Goal: Task Accomplishment & Management: Complete application form

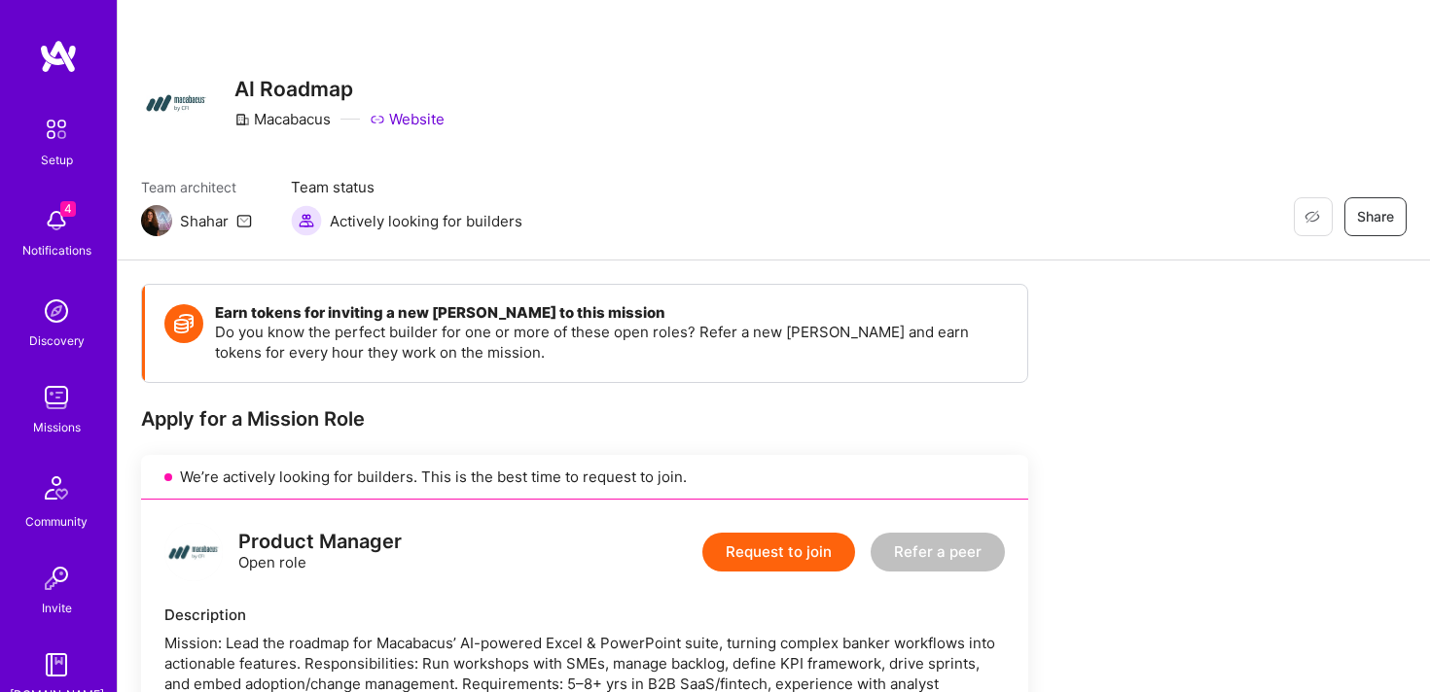
scroll to position [375, 0]
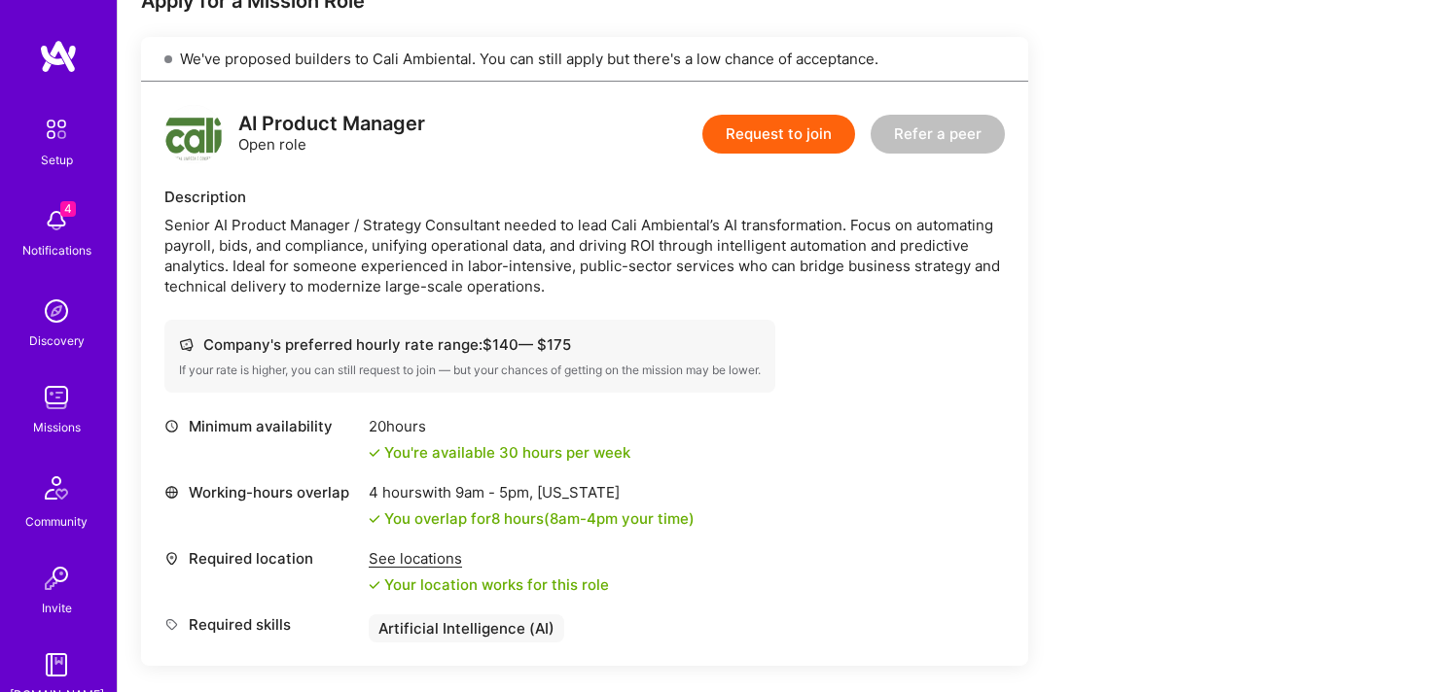
scroll to position [292, 0]
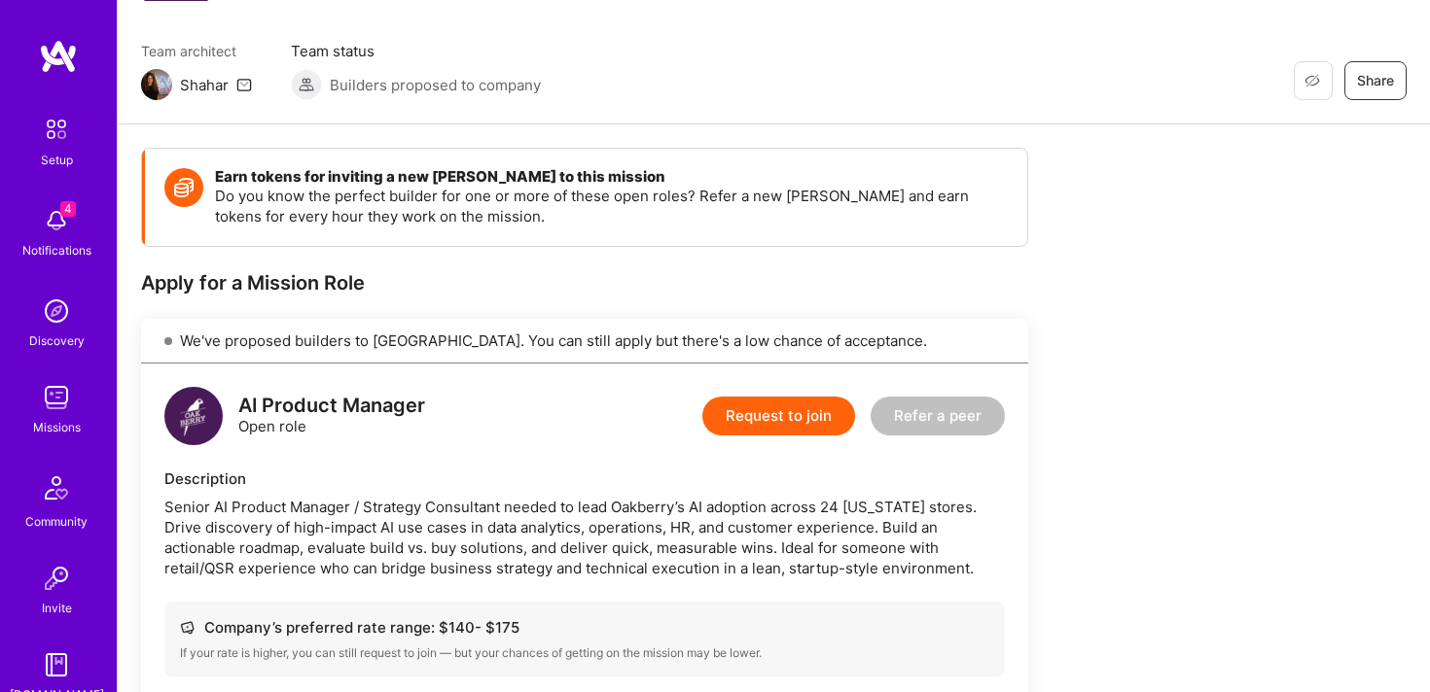
scroll to position [342, 0]
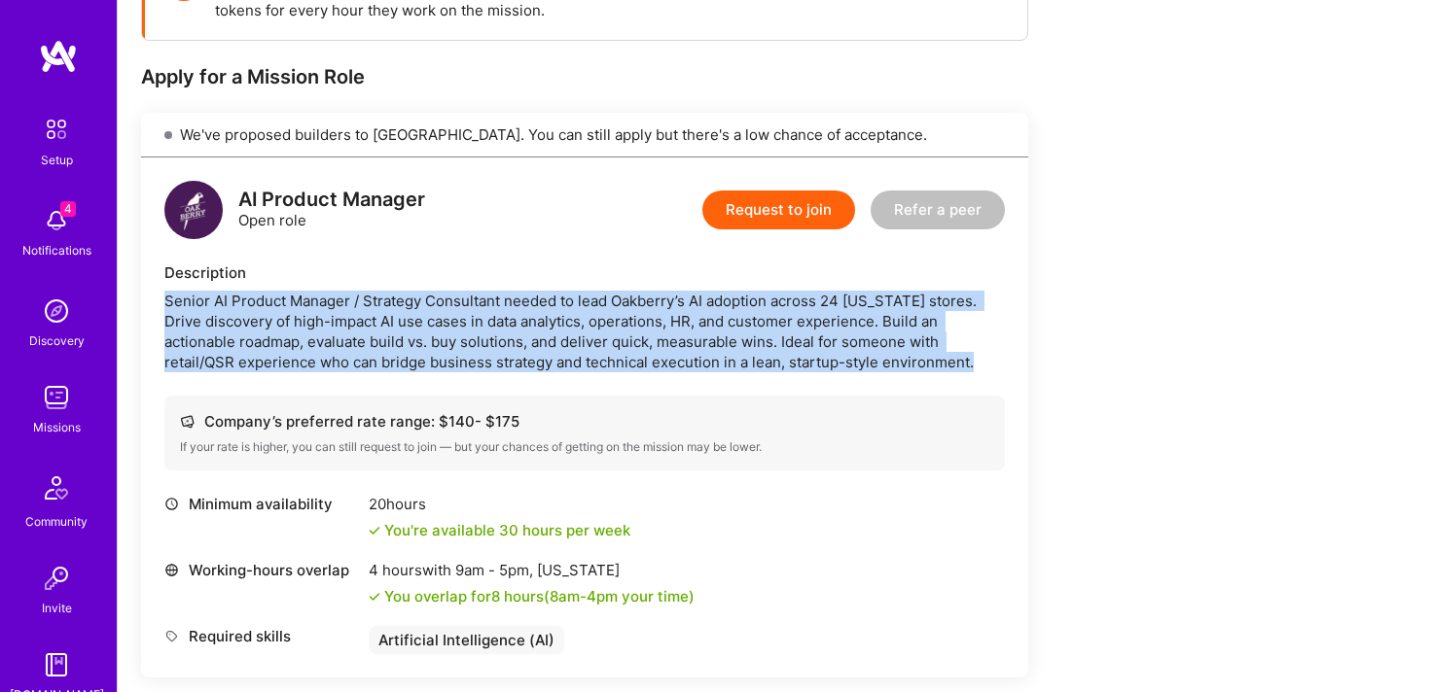
drag, startPoint x: 152, startPoint y: 296, endPoint x: 940, endPoint y: 368, distance: 792.0
click at [940, 368] on div "AI Product Manager Open role Request to join Refer a peer Description Senior AI…" at bounding box center [584, 418] width 887 height 520
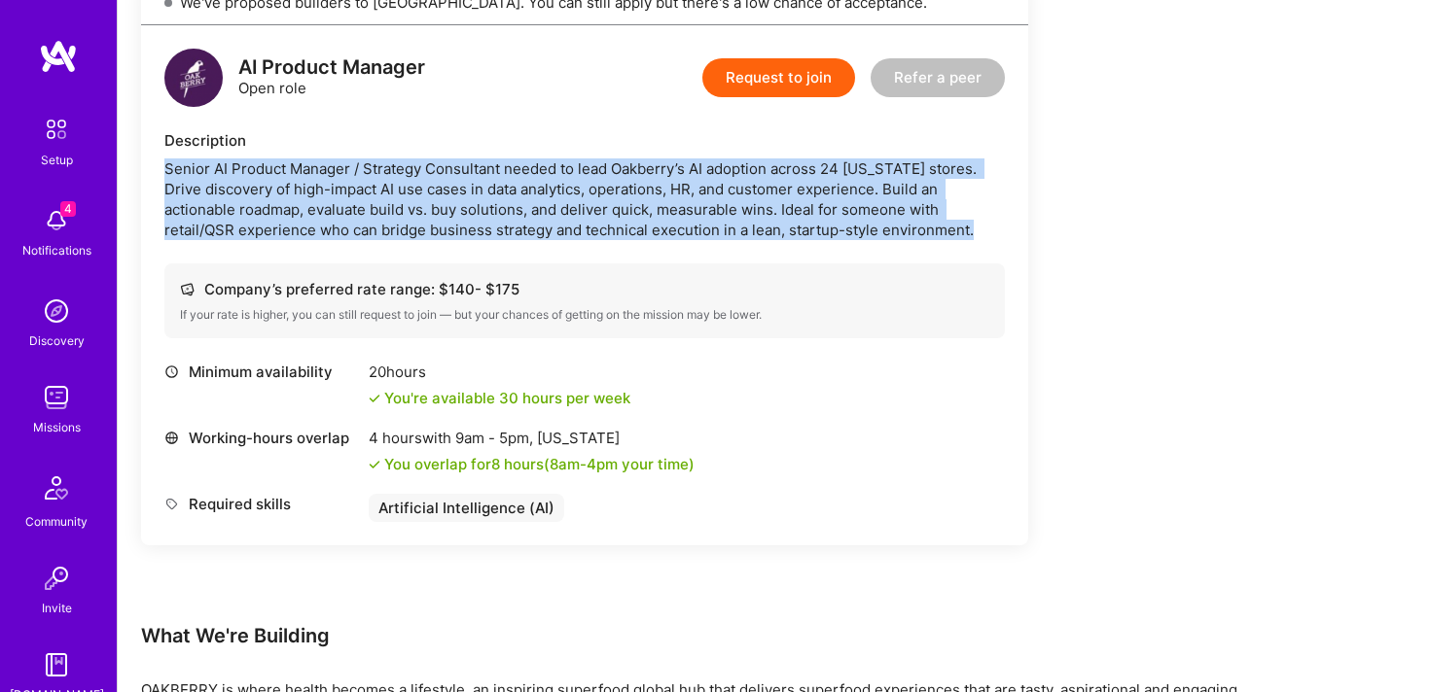
scroll to position [376, 0]
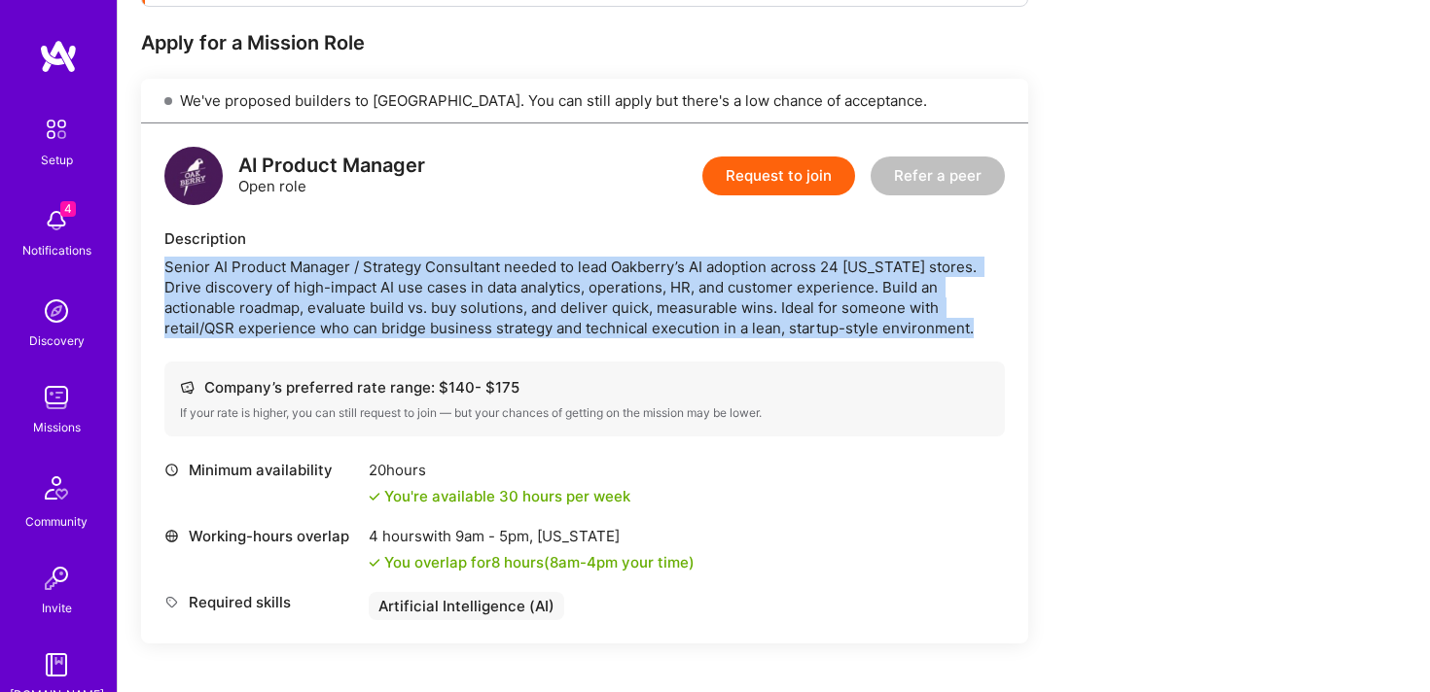
click at [776, 177] on button "Request to join" at bounding box center [778, 176] width 153 height 39
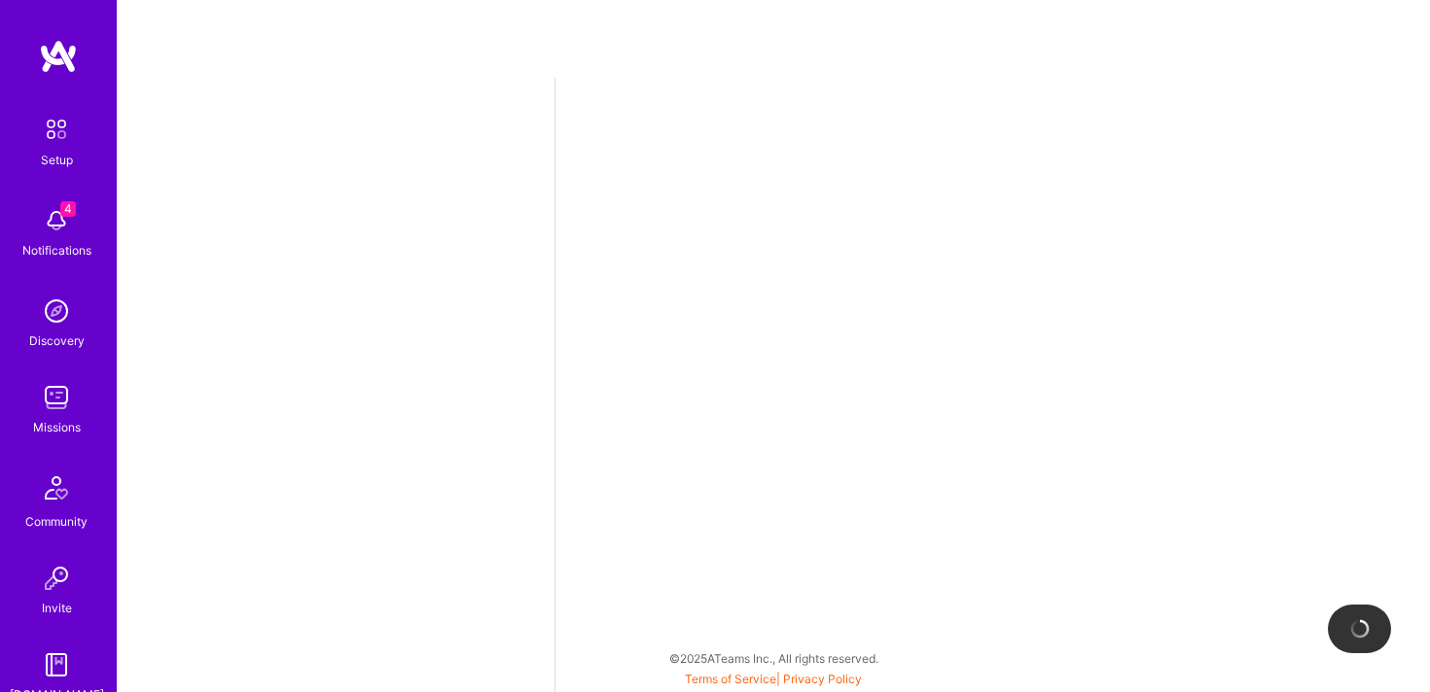
select select "US"
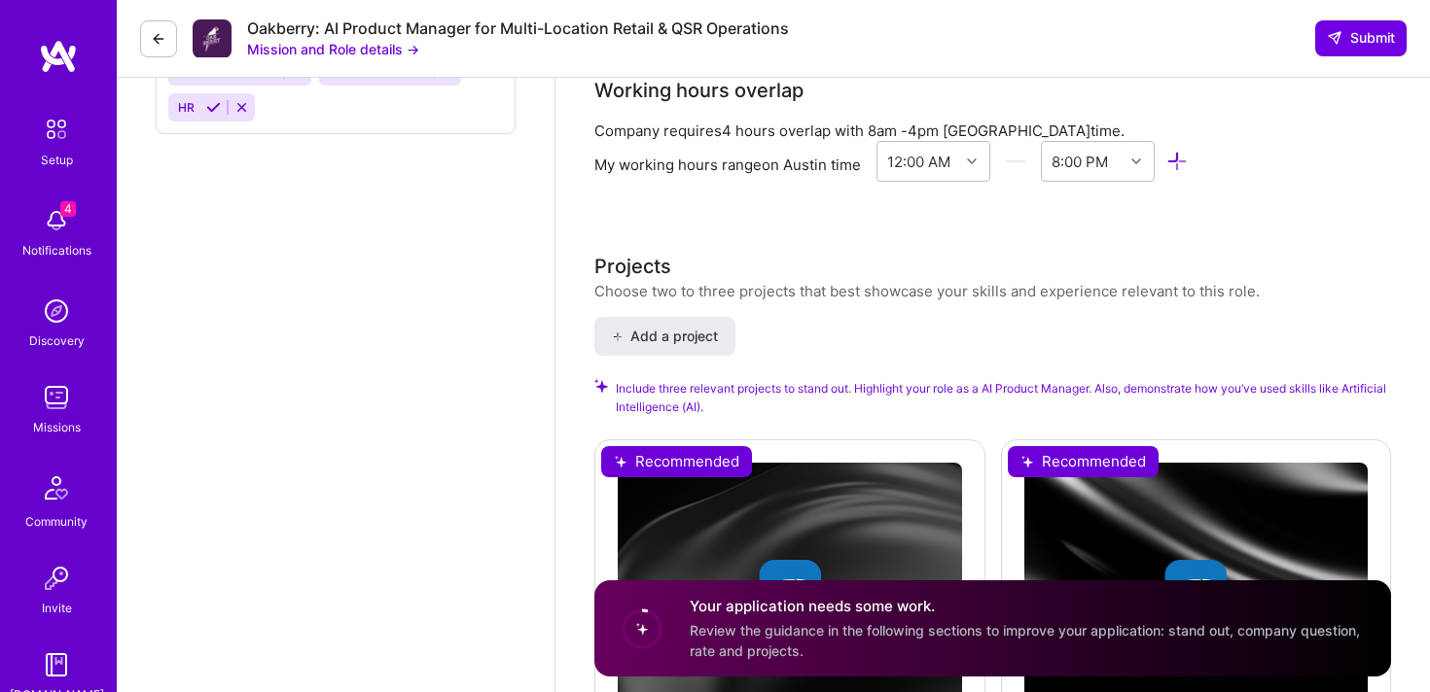
scroll to position [1826, 0]
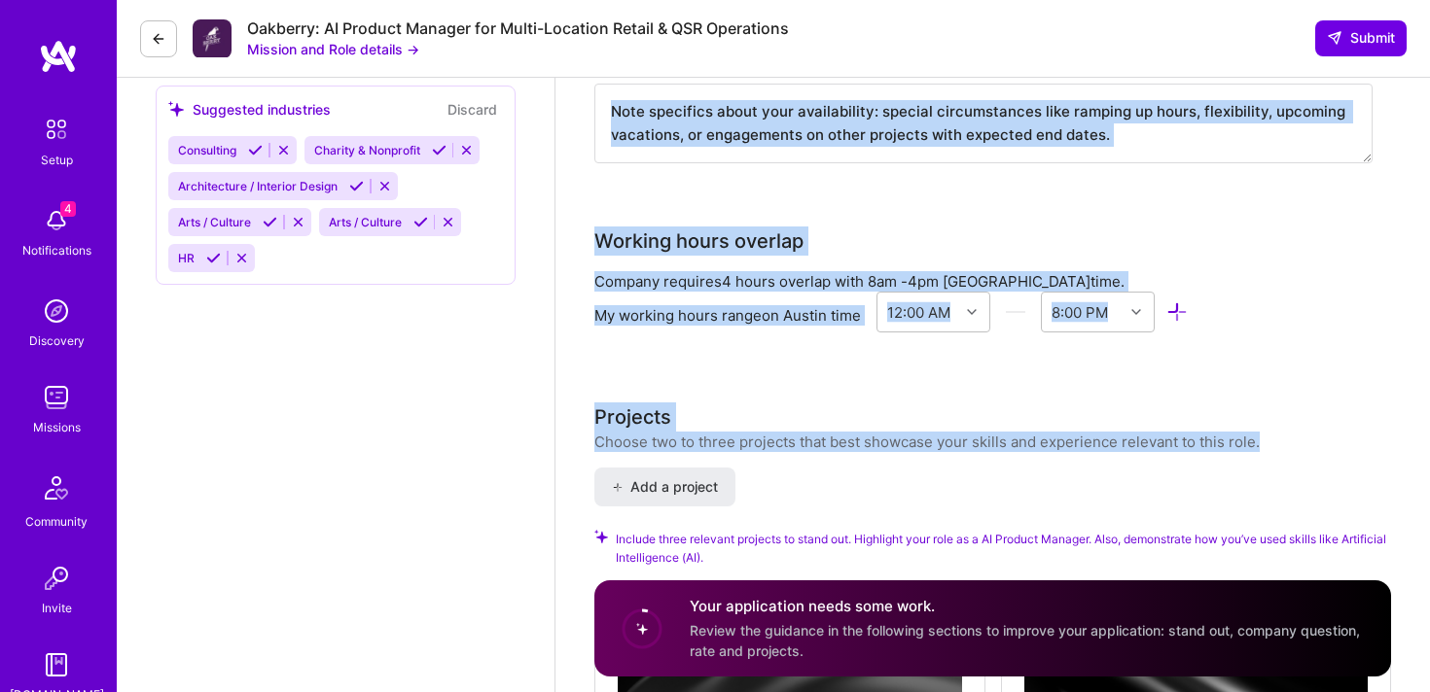
drag, startPoint x: 581, startPoint y: 336, endPoint x: 1309, endPoint y: 438, distance: 735.4
click at [1309, 438] on div "AI Product Manager role description Senior AI Product Manager / Strategy Consul…" at bounding box center [992, 3] width 874 height 3505
copy div "Skills The company requires the following skill Artificial Intelligence (AI) Ma…"
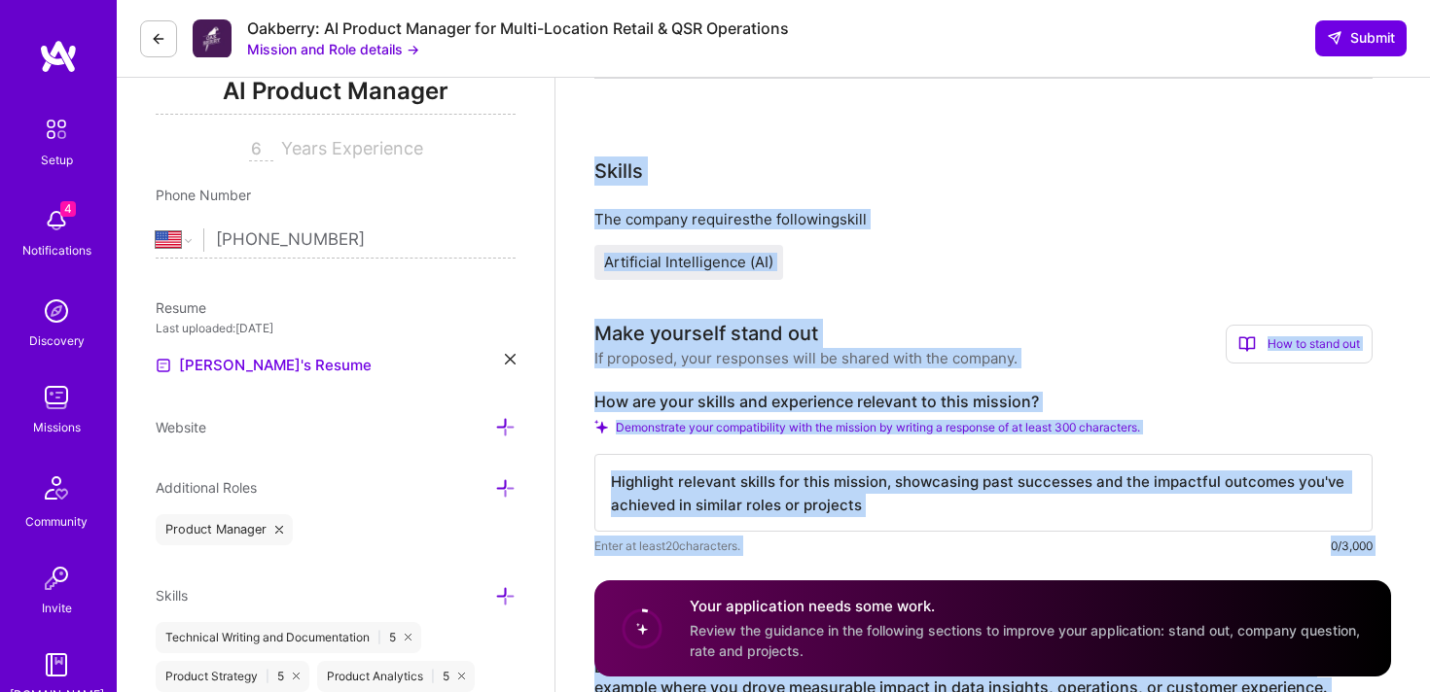
scroll to position [0, 0]
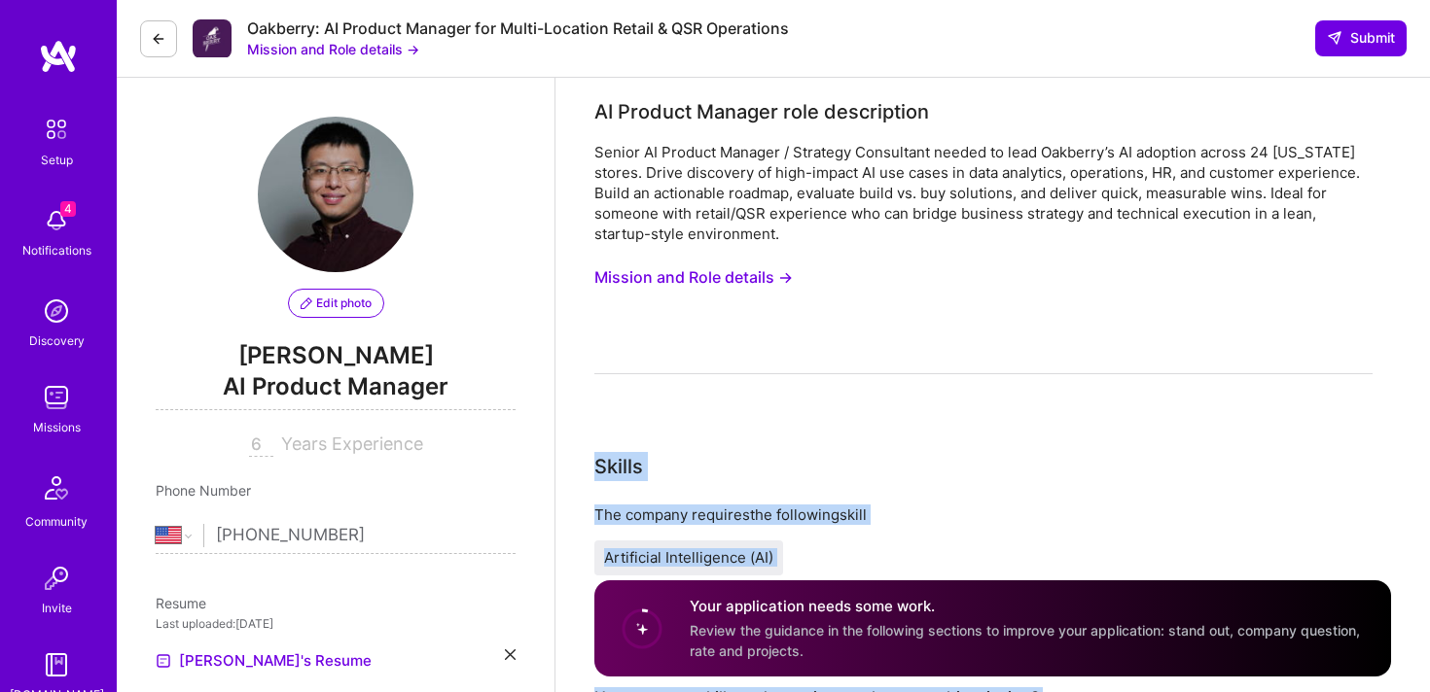
click at [690, 273] on button "Mission and Role details →" at bounding box center [693, 278] width 198 height 36
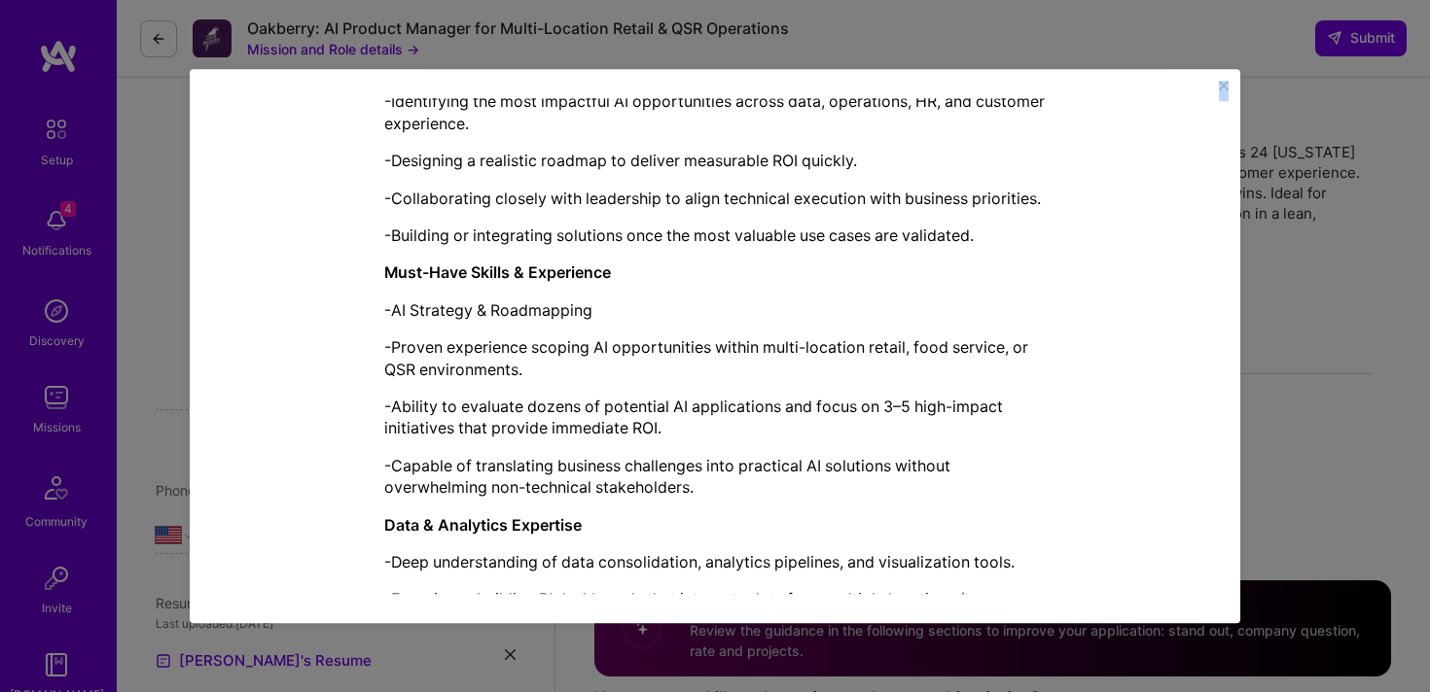
scroll to position [2201, 0]
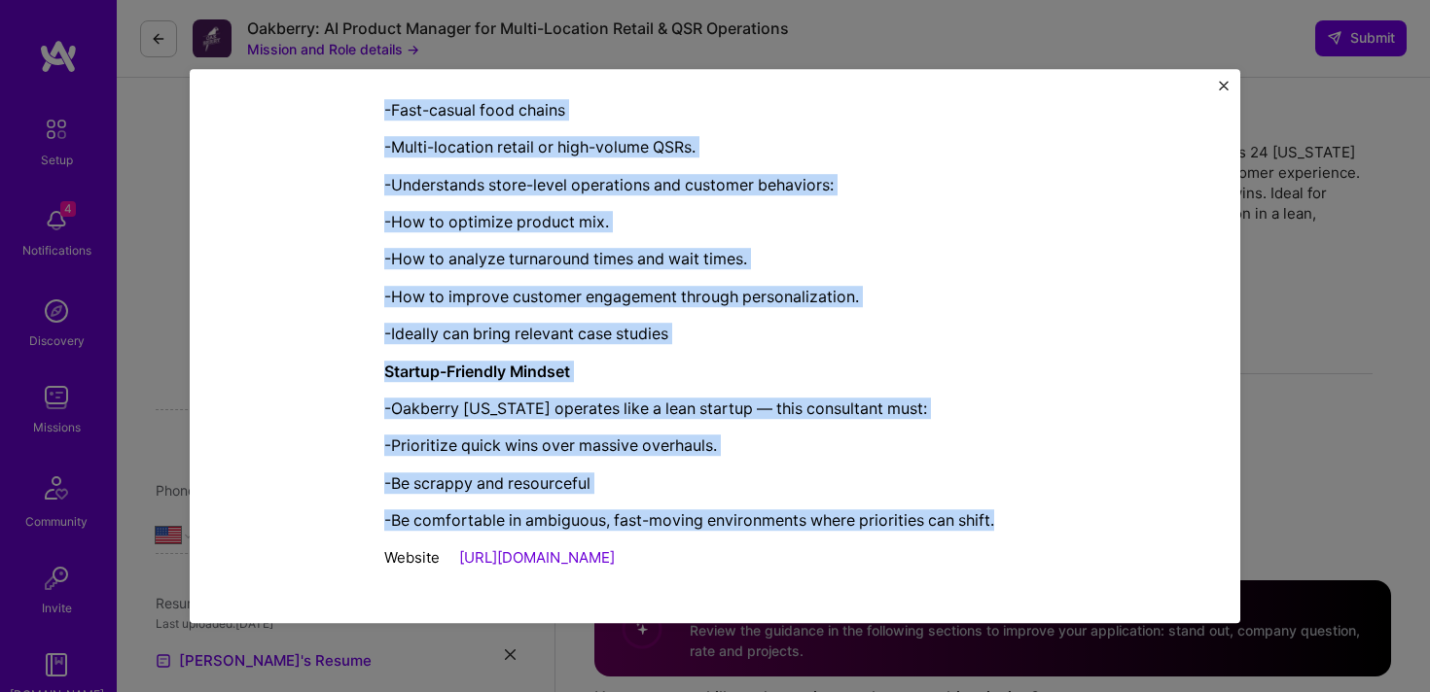
drag, startPoint x: 370, startPoint y: 214, endPoint x: 1013, endPoint y: 533, distance: 718.5
copy div "AI Product Manager role description Senior AI Product Manager / Strategy Consul…"
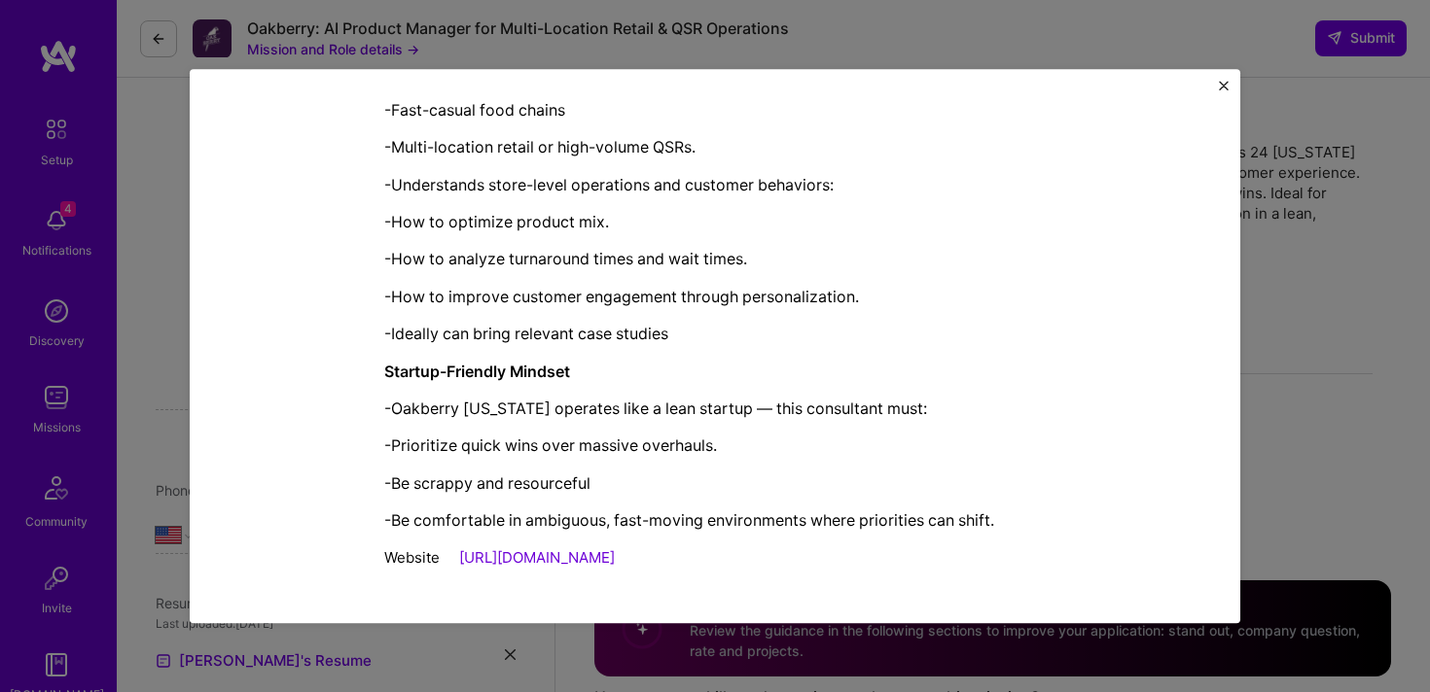
click at [1280, 407] on div "Mission Description and Role Details AI Product Manager role description Senior…" at bounding box center [715, 346] width 1430 height 692
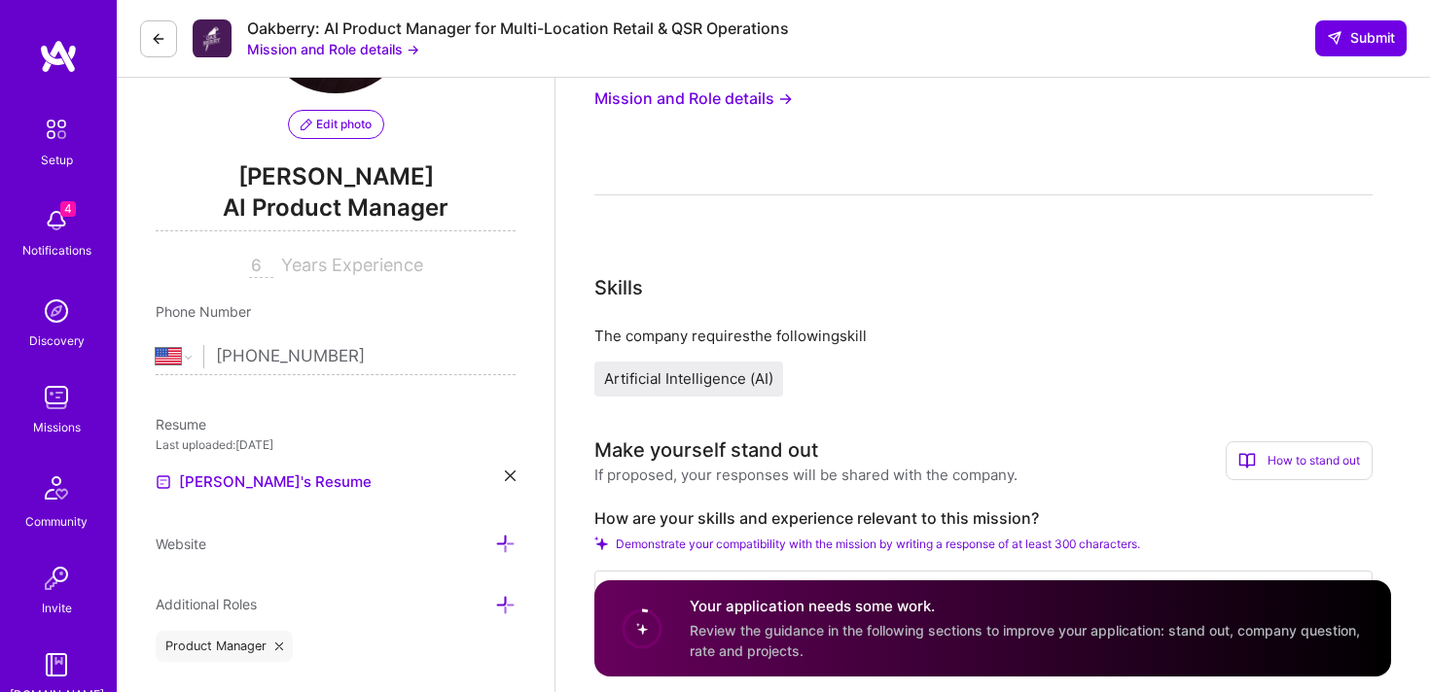
scroll to position [455, 0]
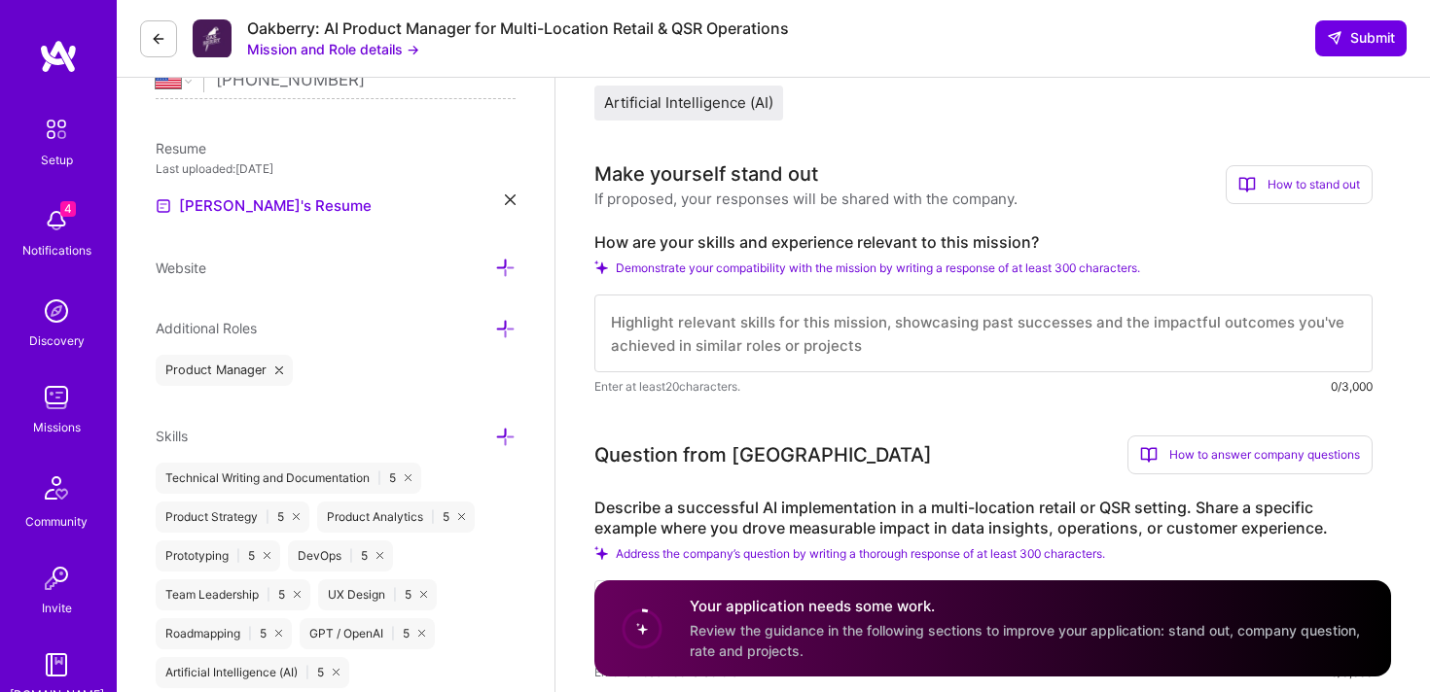
click at [874, 326] on textarea at bounding box center [983, 334] width 778 height 78
paste textarea "At Microsoft, I led the AI adoption strategy for employee-facing Copilot Agents…"
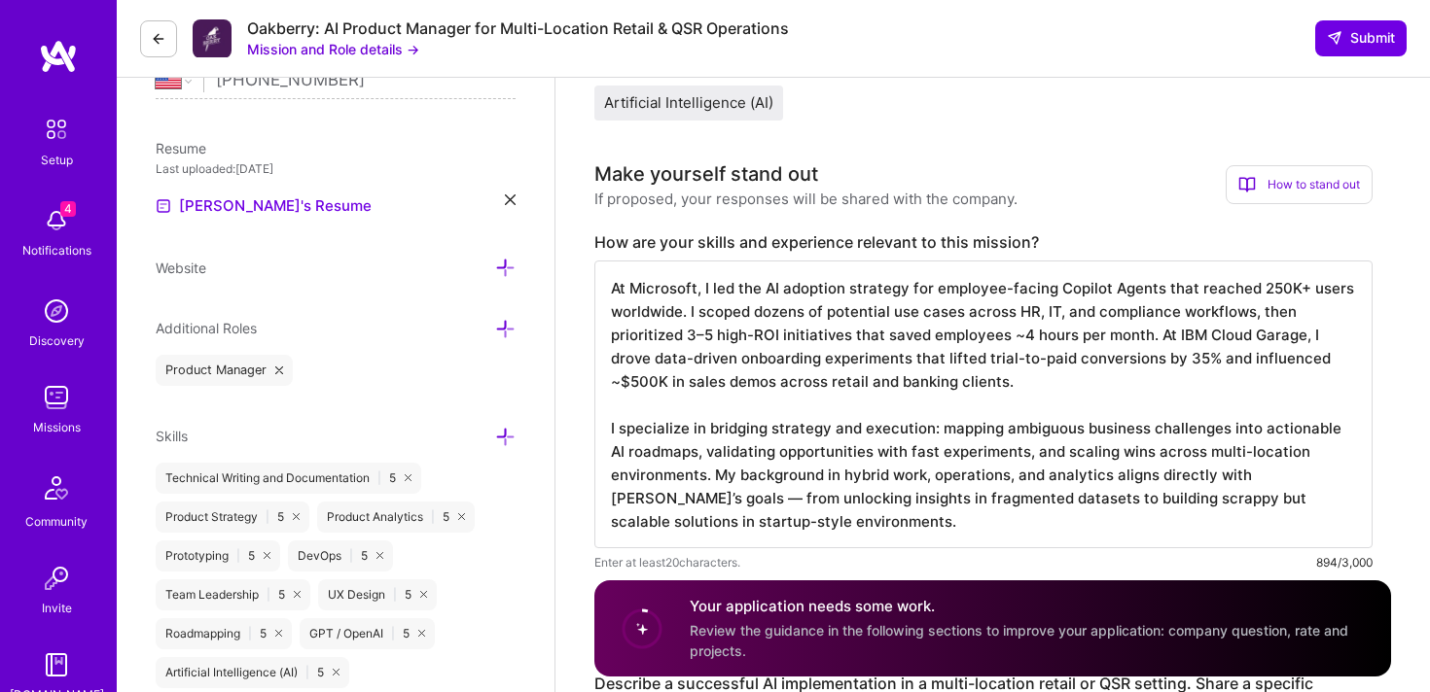
click at [669, 502] on textarea "At Microsoft, I led the AI adoption strategy for employee-facing Copilot Agents…" at bounding box center [983, 405] width 778 height 288
type textarea "At Microsoft, I led the AI adoption strategy for employee-facing Copilot Agents…"
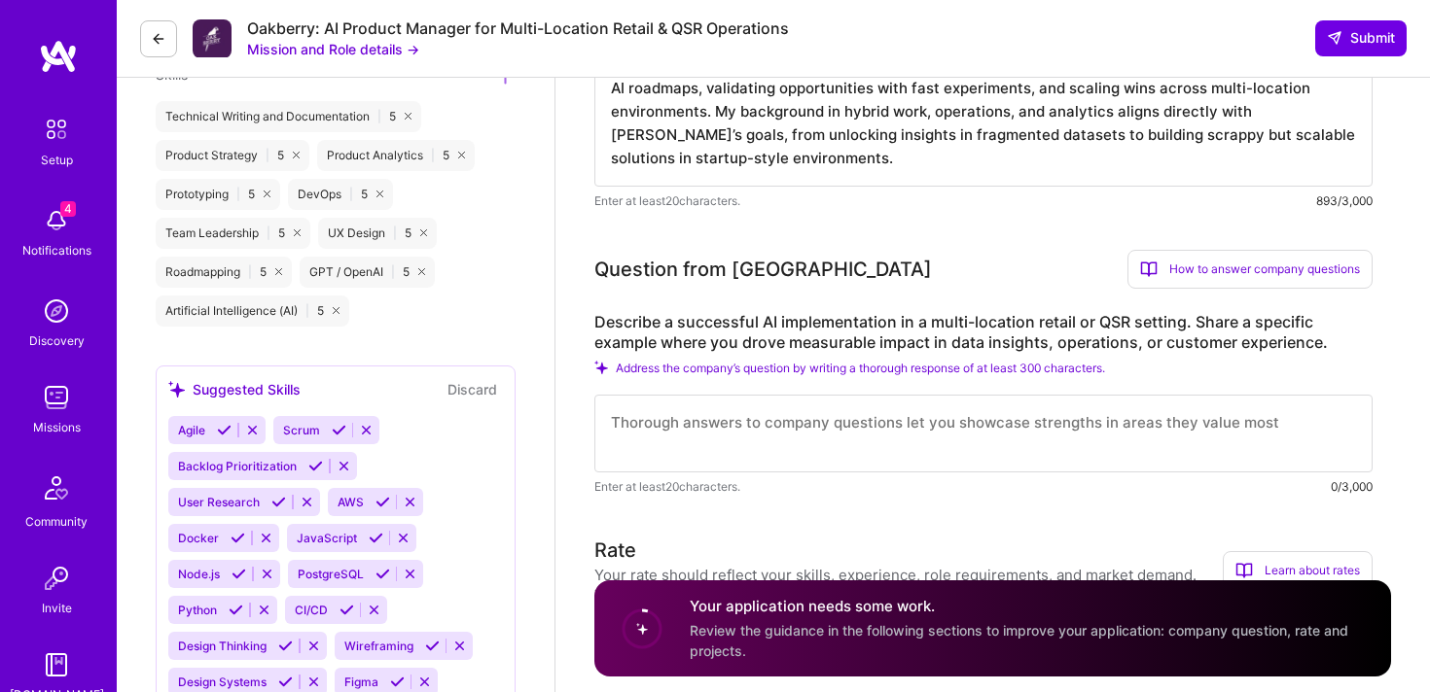
scroll to position [892, 0]
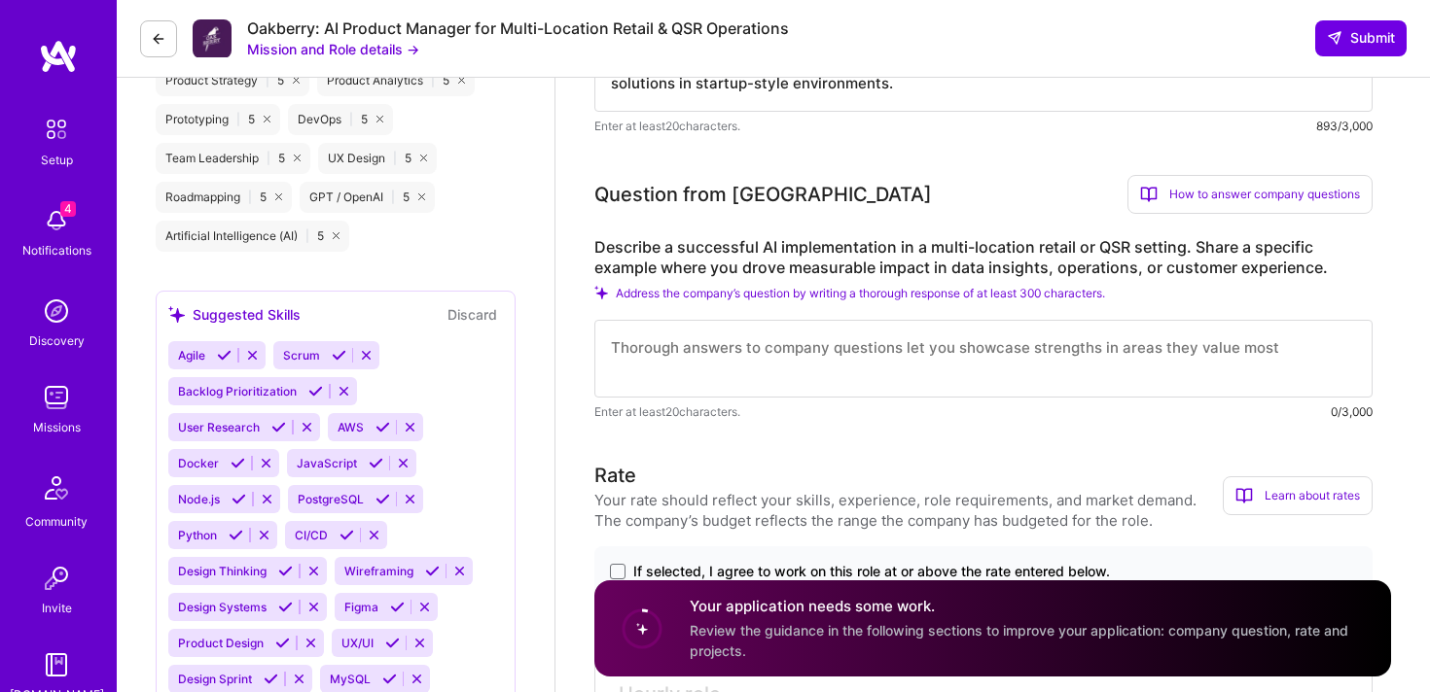
click at [820, 340] on textarea at bounding box center [983, 359] width 778 height 78
paste textarea "While consulting on a fast-casual restaurant chain pilot, I integrated POS data…"
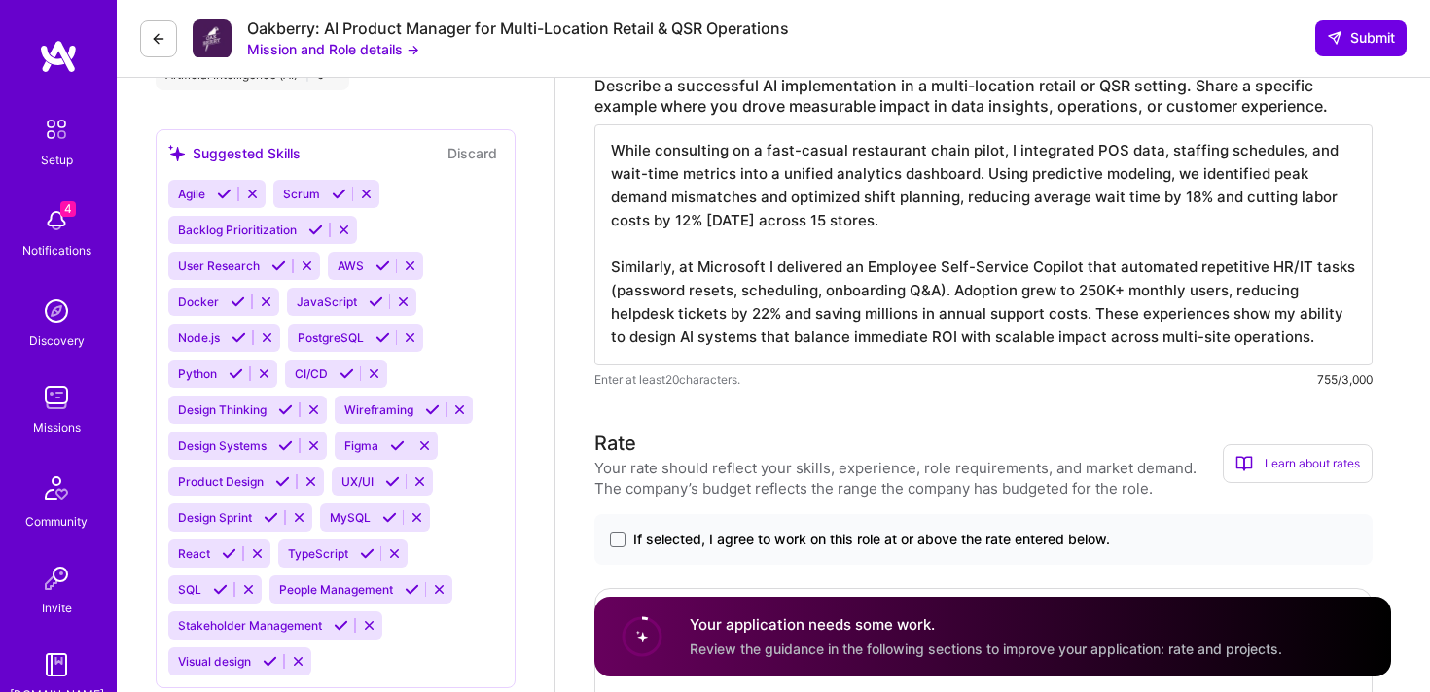
scroll to position [1194, 0]
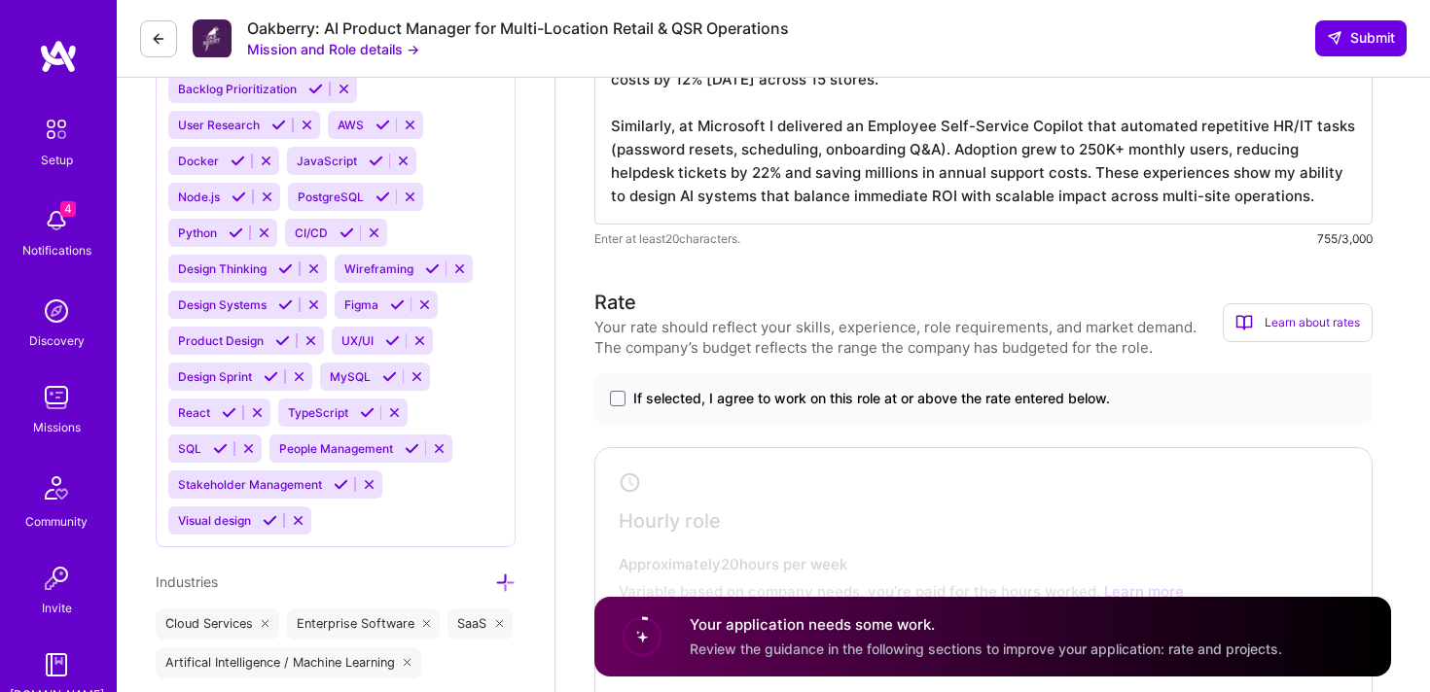
type textarea "While consulting on a fast-casual restaurant chain pilot, I integrated POS data…"
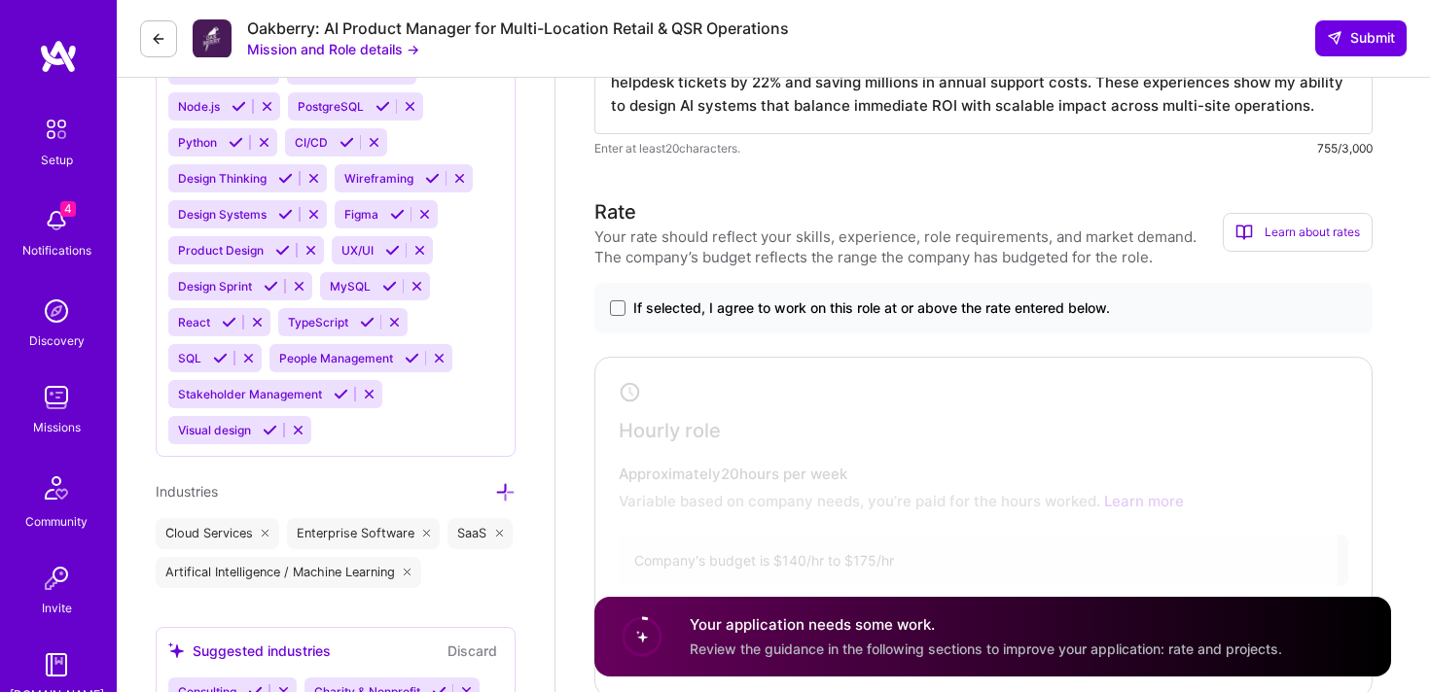
scroll to position [1328, 0]
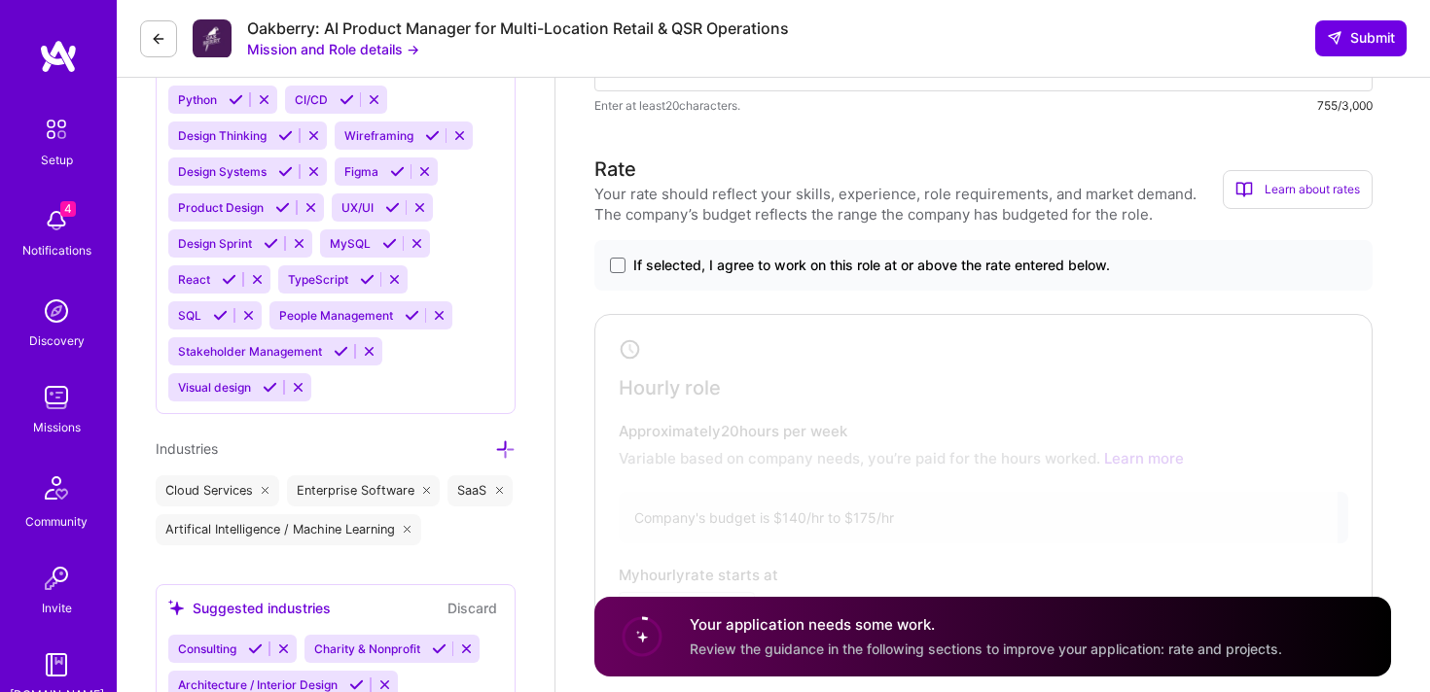
click at [613, 275] on div "If selected, I agree to work on this role at or above the rate entered below." at bounding box center [983, 265] width 778 height 51
click at [619, 263] on span at bounding box center [618, 266] width 16 height 16
click at [0, 0] on input "If selected, I agree to work on this role at or above the rate entered below." at bounding box center [0, 0] width 0 height 0
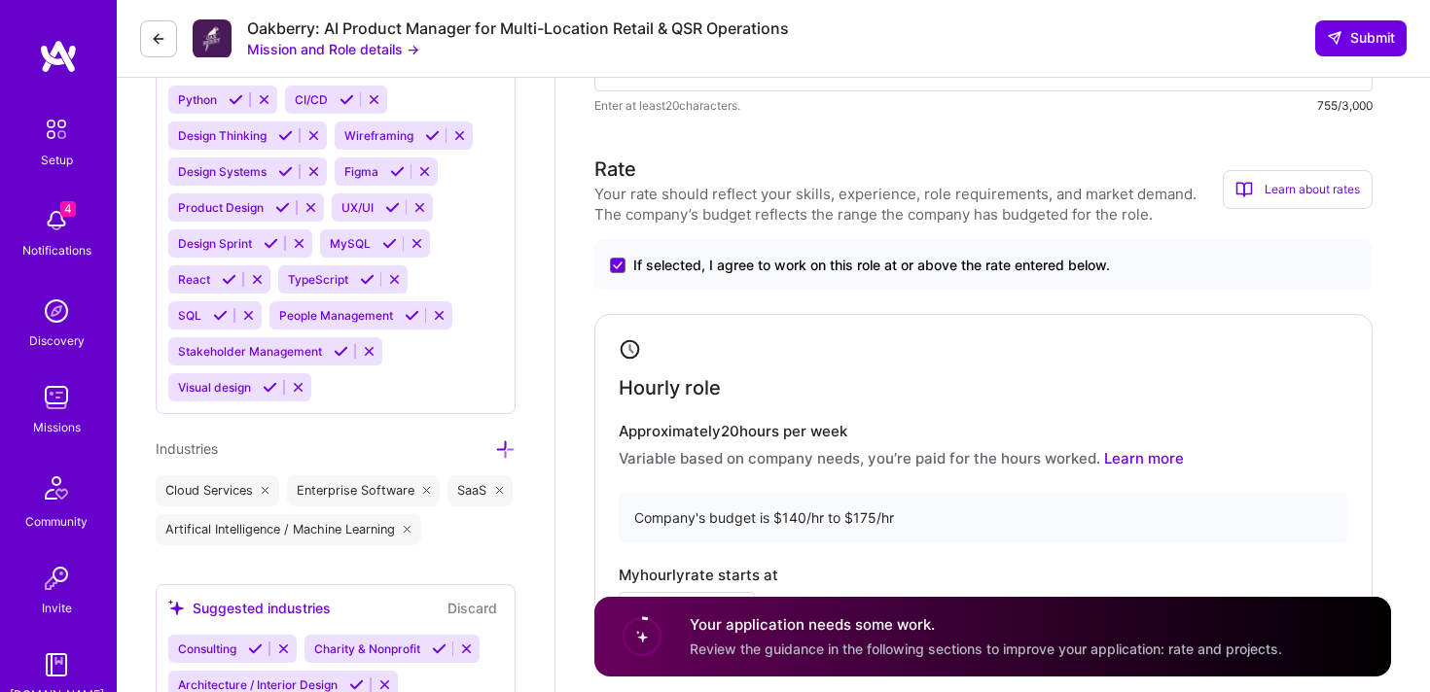
scroll to position [1606, 0]
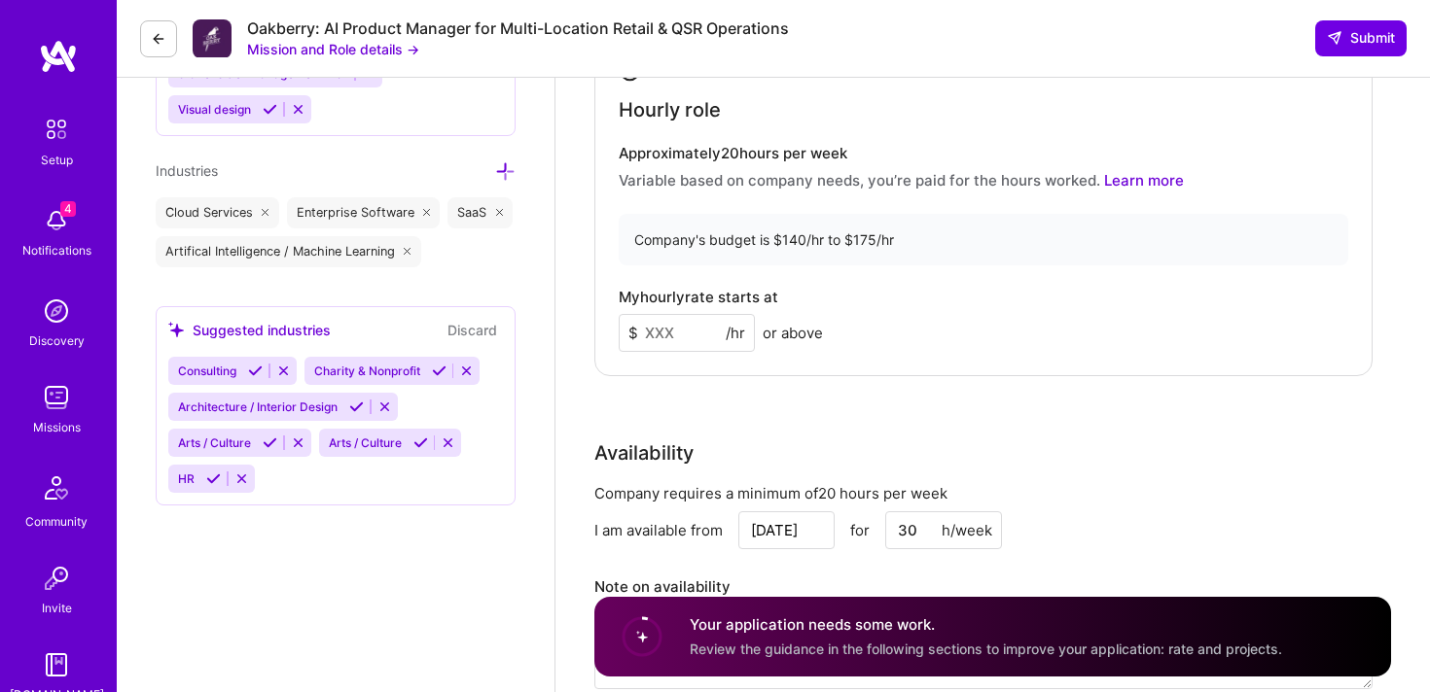
click at [675, 340] on input at bounding box center [687, 333] width 136 height 38
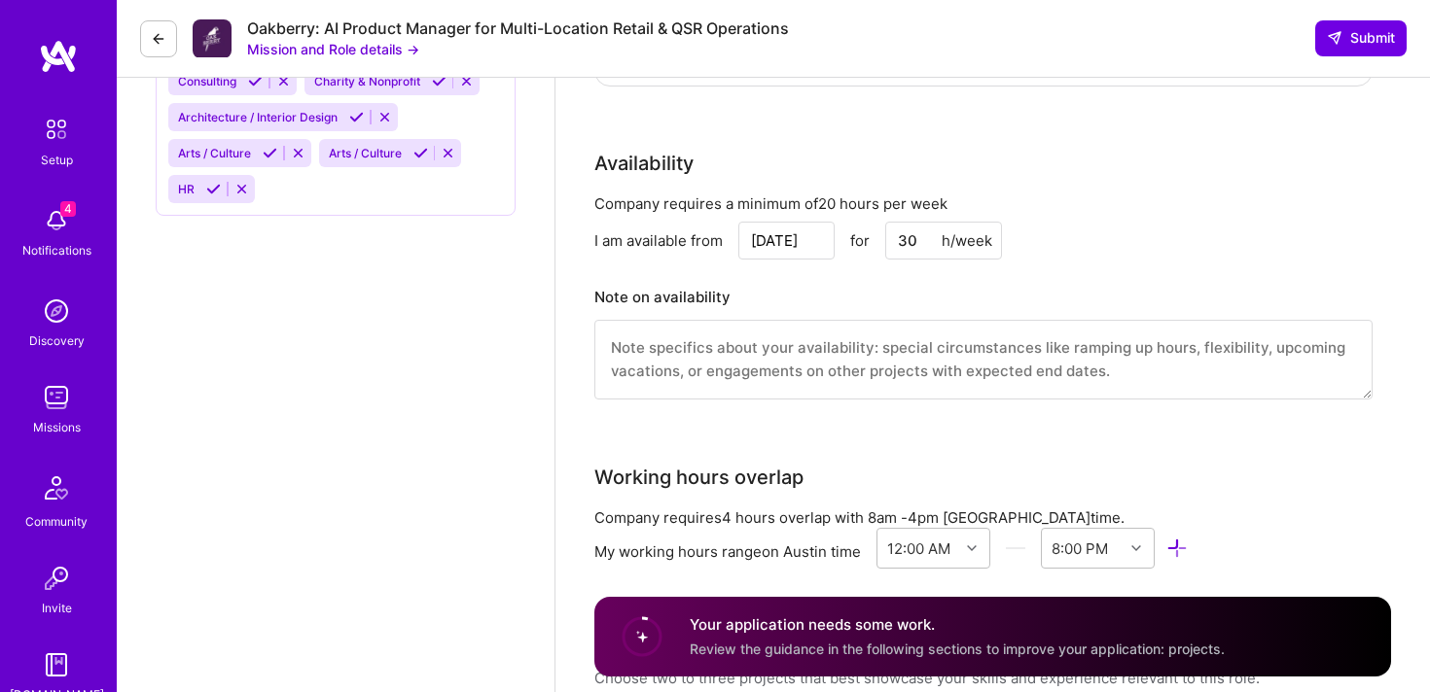
type input "165"
click at [818, 370] on textarea at bounding box center [983, 360] width 778 height 80
paste textarea "Flexible across Austin time with full overlap for 8am–12pm CT (Chicago/NY worki…"
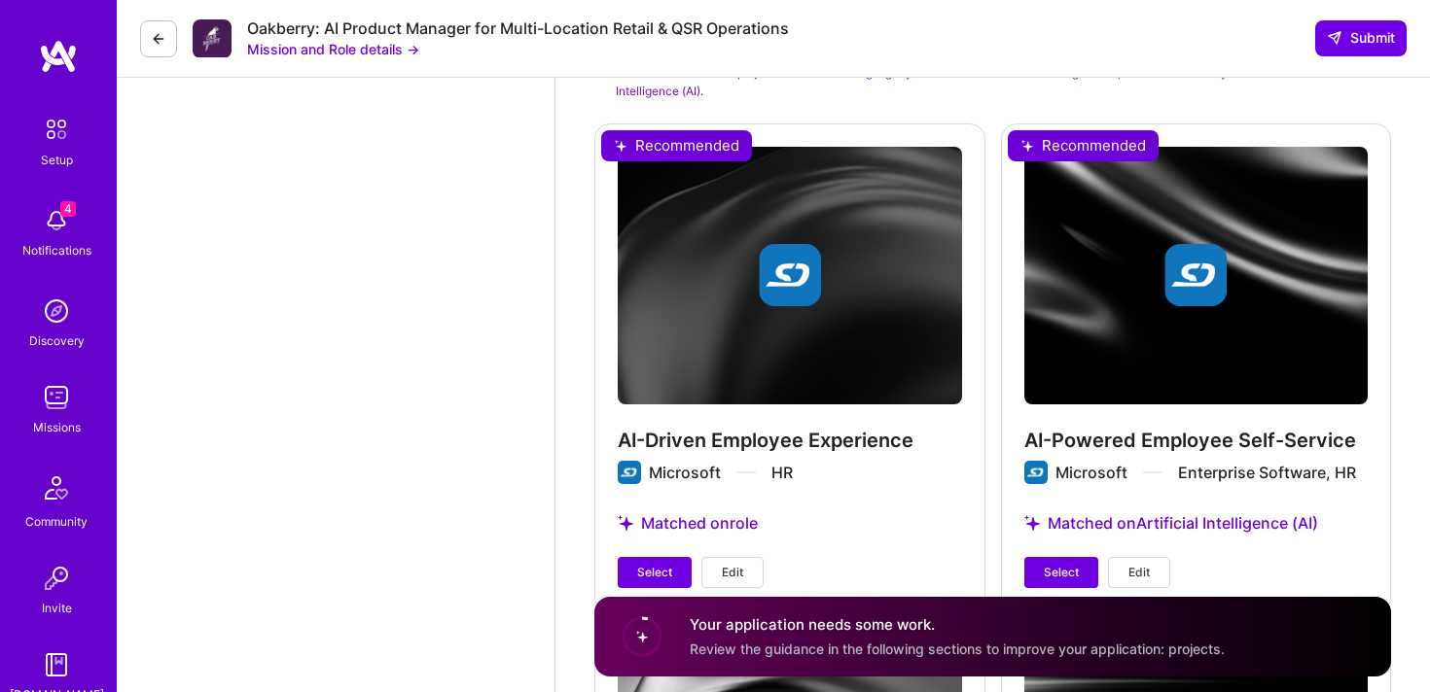
scroll to position [2722, 0]
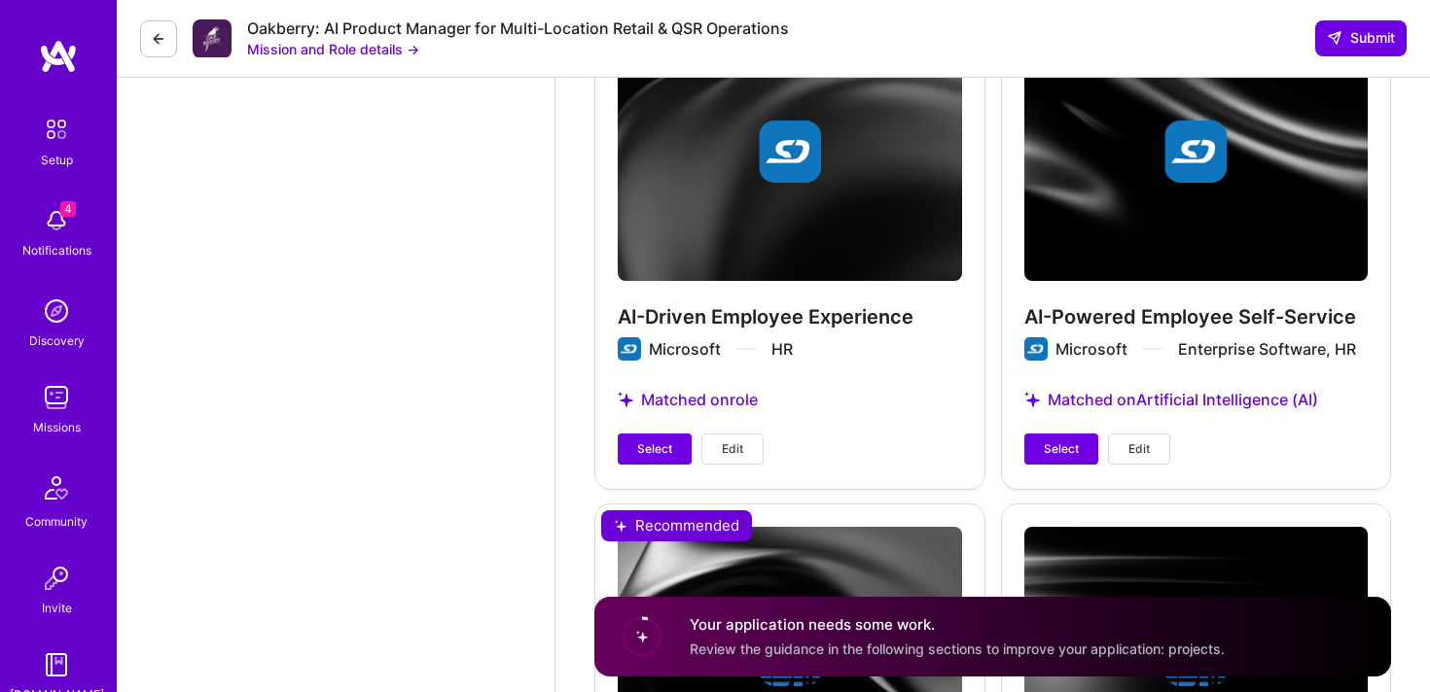
type textarea "Flexible across Austin time with full overlap for 8am–12pm CT (Chicago/NY worki…"
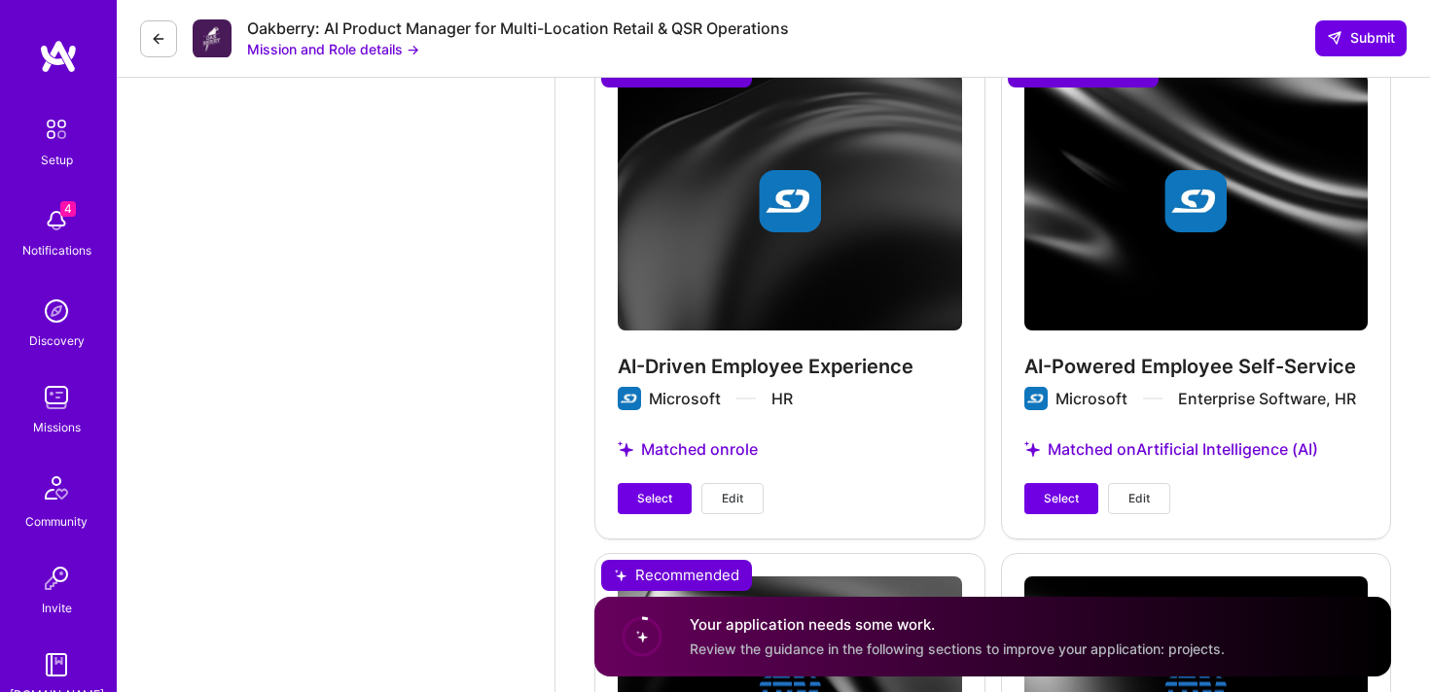
scroll to position [2639, 0]
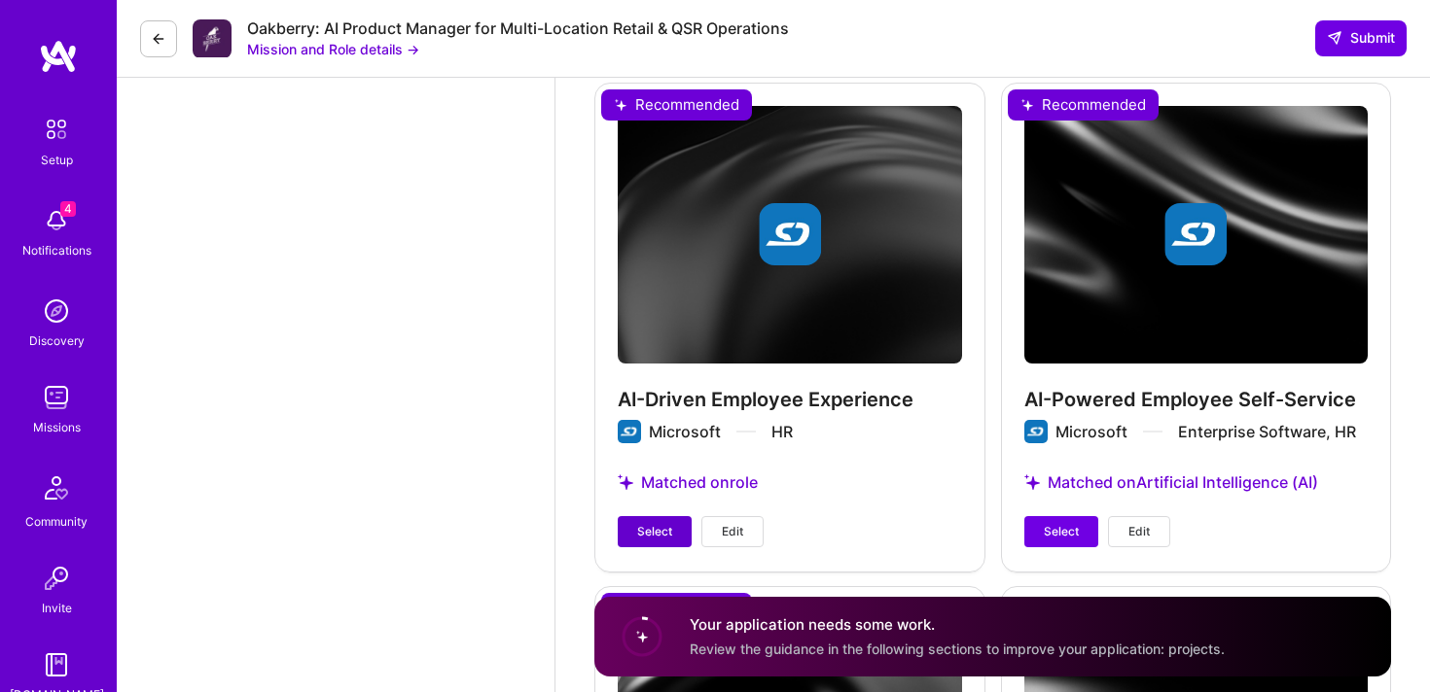
click at [642, 535] on span "Select" at bounding box center [654, 532] width 35 height 18
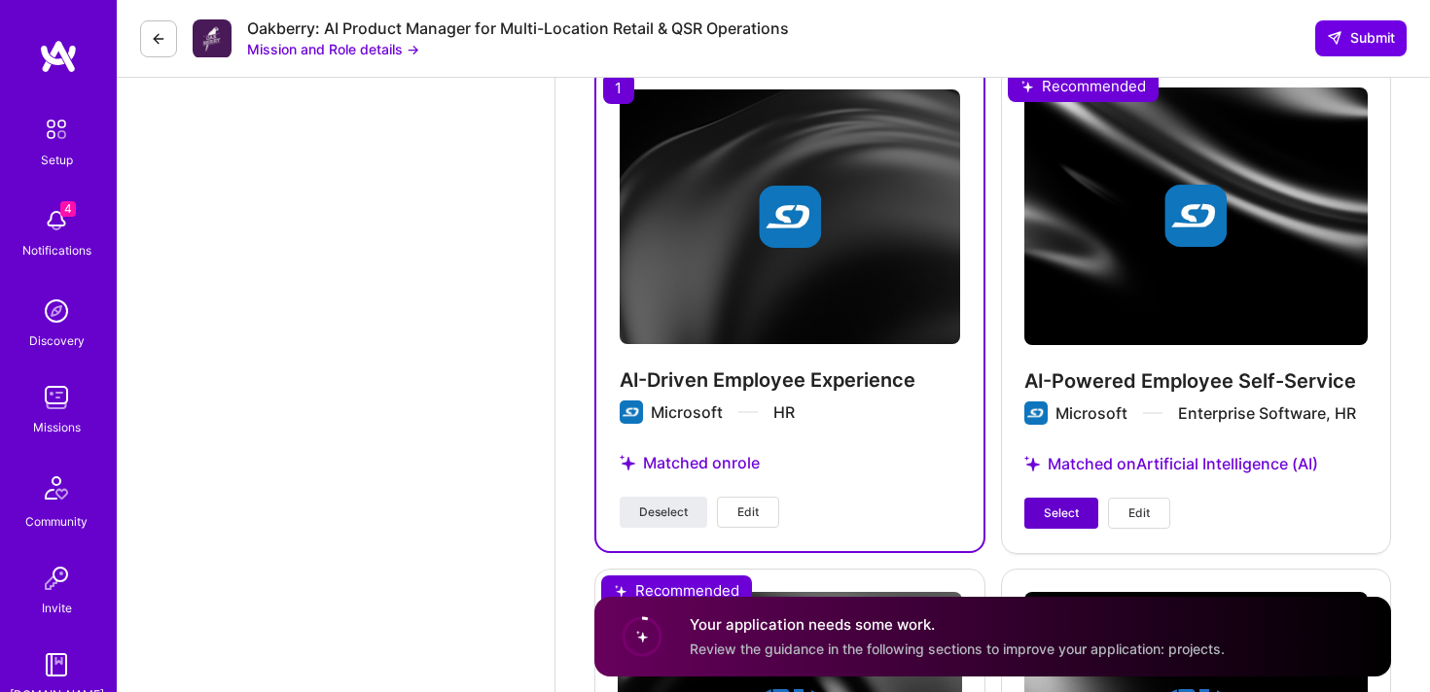
click at [1062, 513] on span "Select" at bounding box center [1061, 514] width 35 height 18
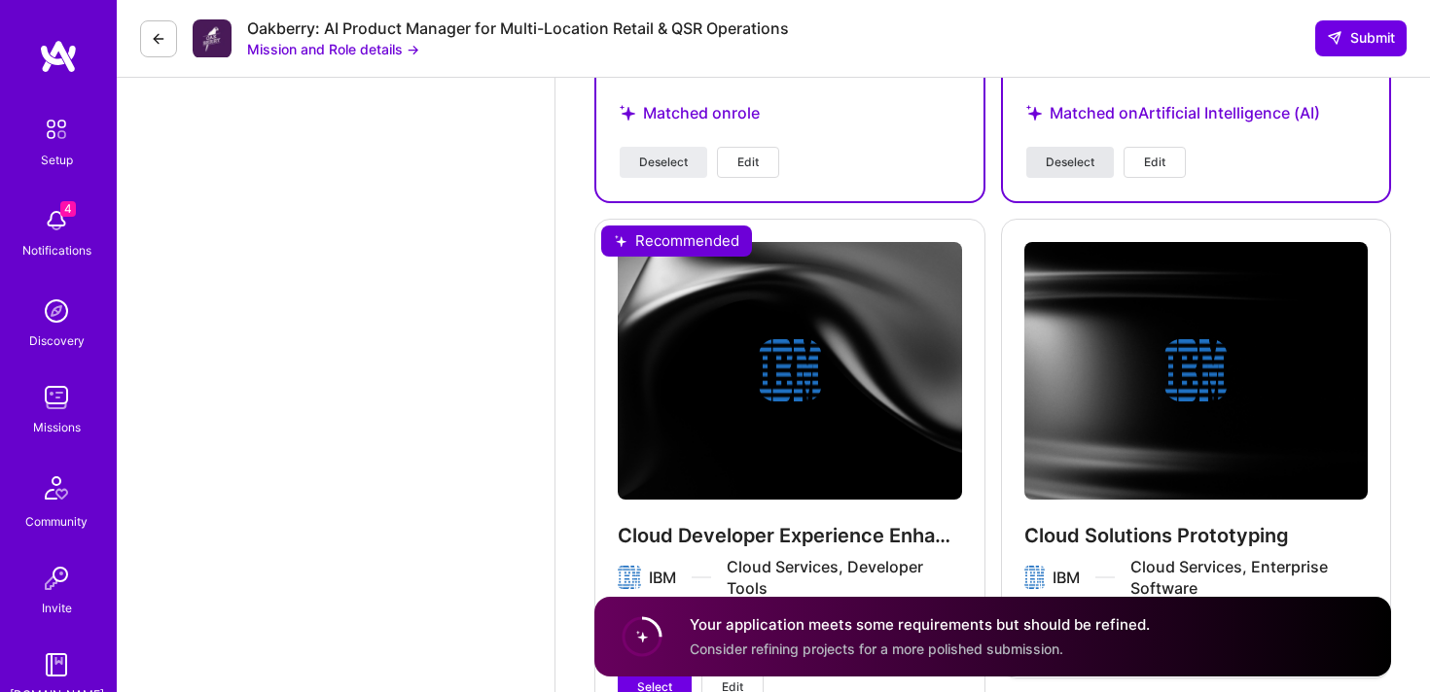
scroll to position [3162, 0]
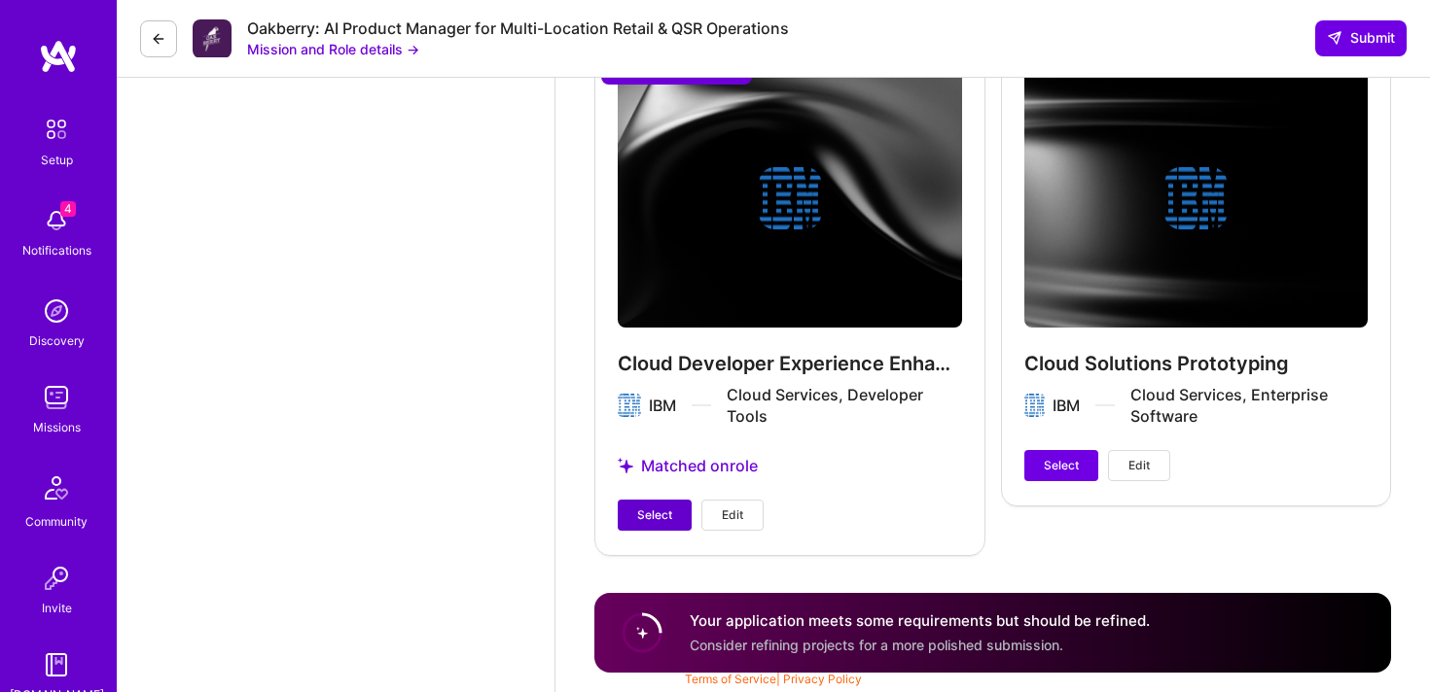
click at [638, 513] on span "Select" at bounding box center [654, 516] width 35 height 18
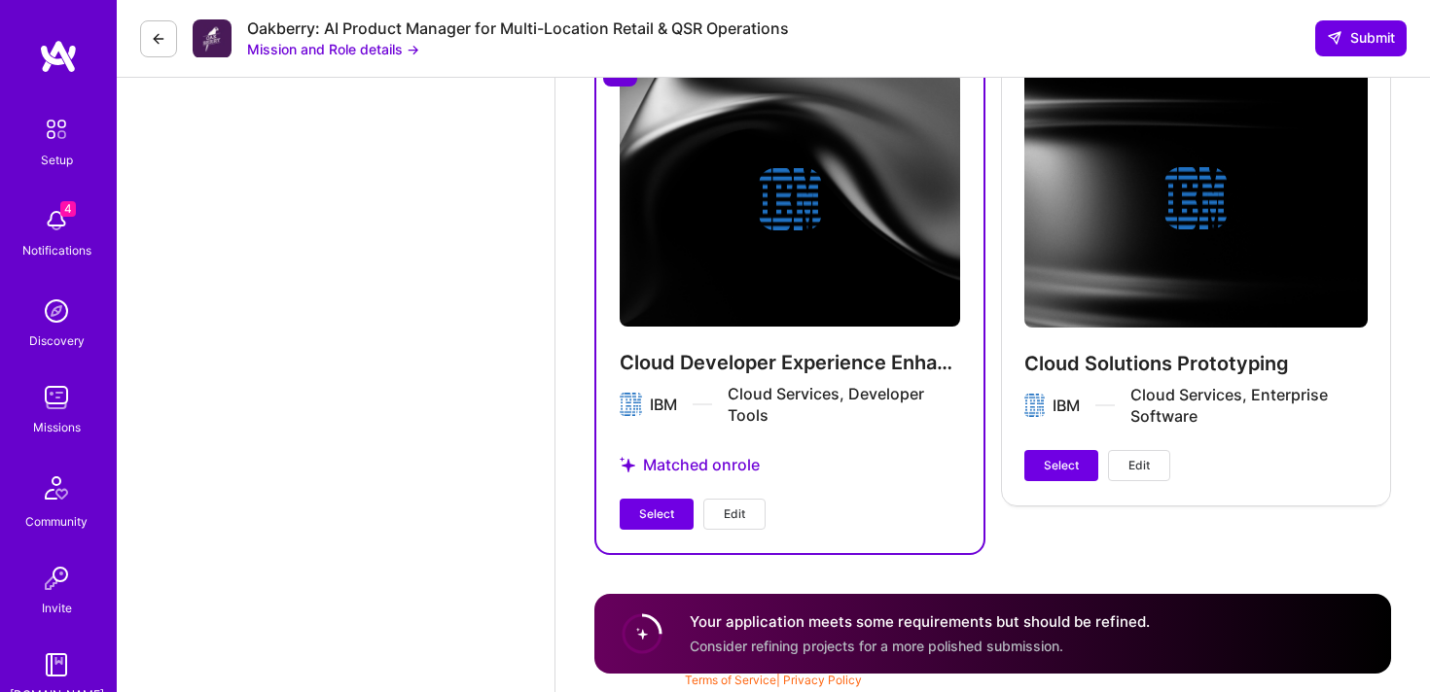
scroll to position [3121, 0]
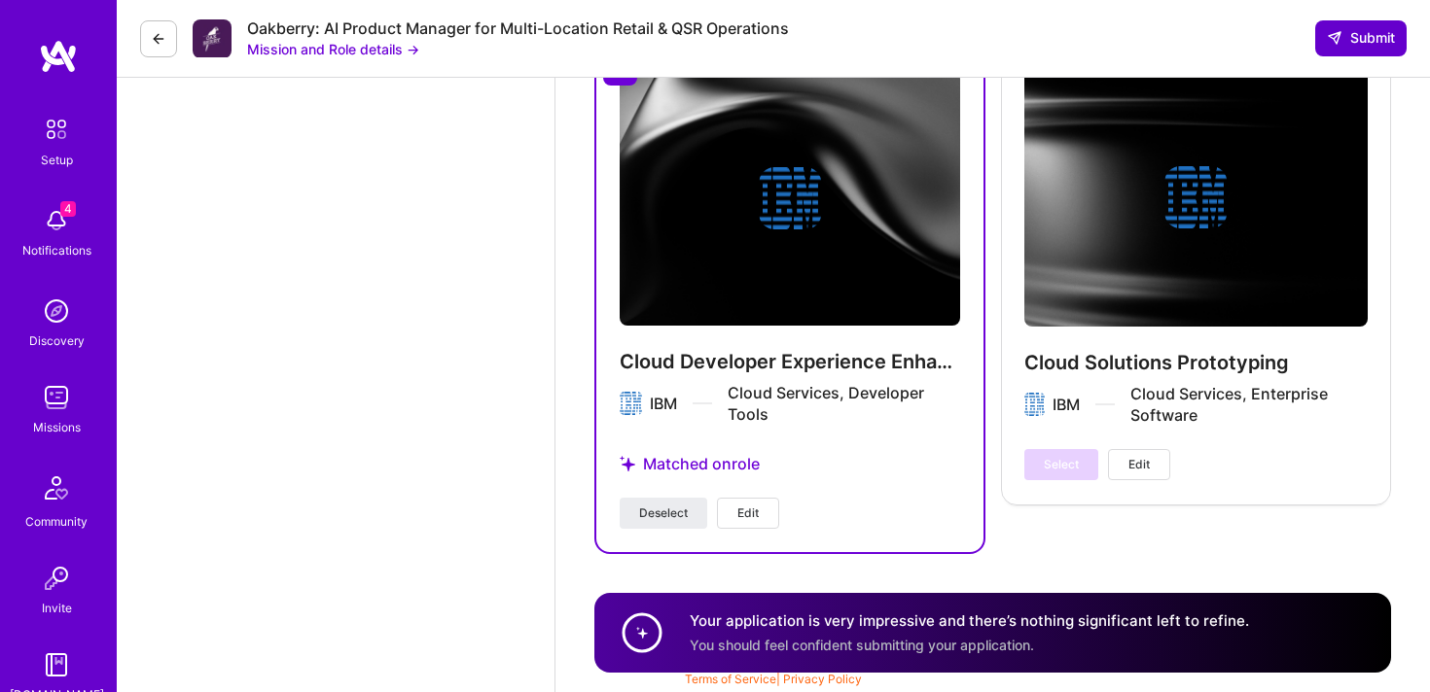
click at [1372, 42] on span "Submit" at bounding box center [1361, 37] width 68 height 19
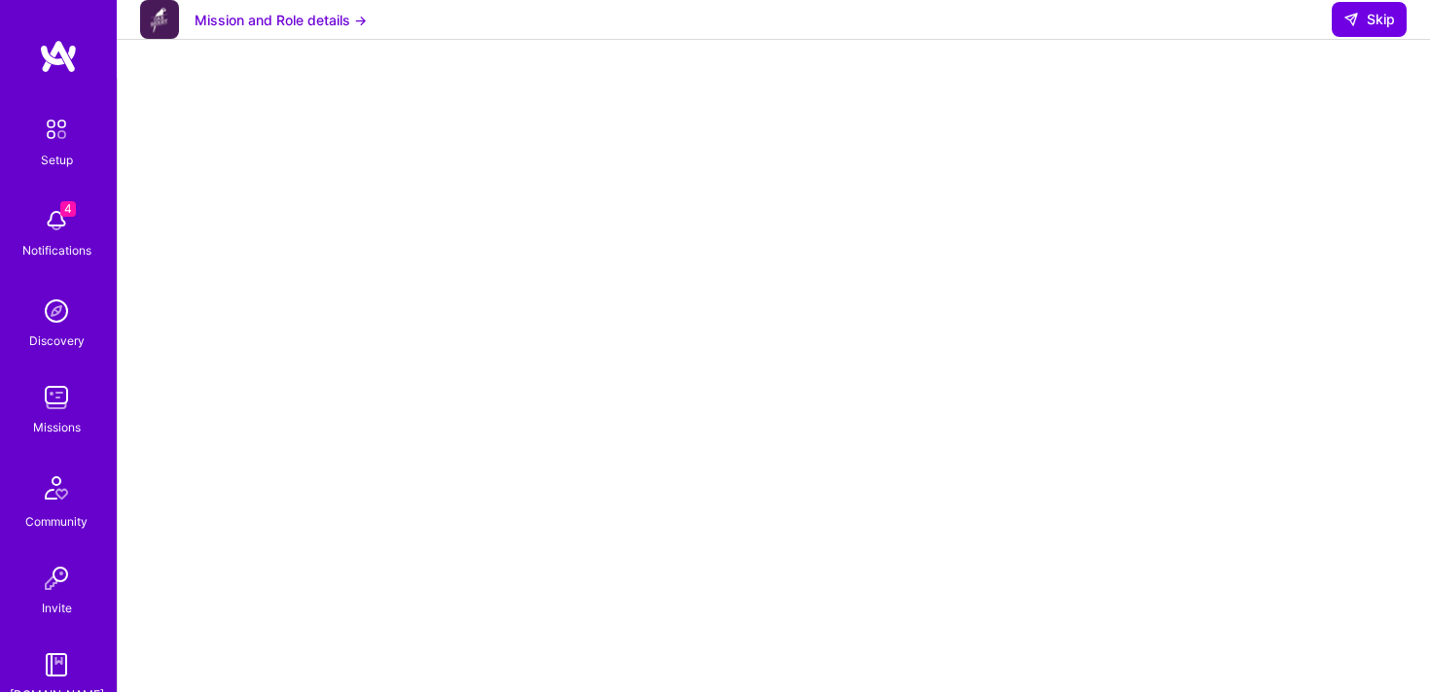
scroll to position [402, 0]
select select "US"
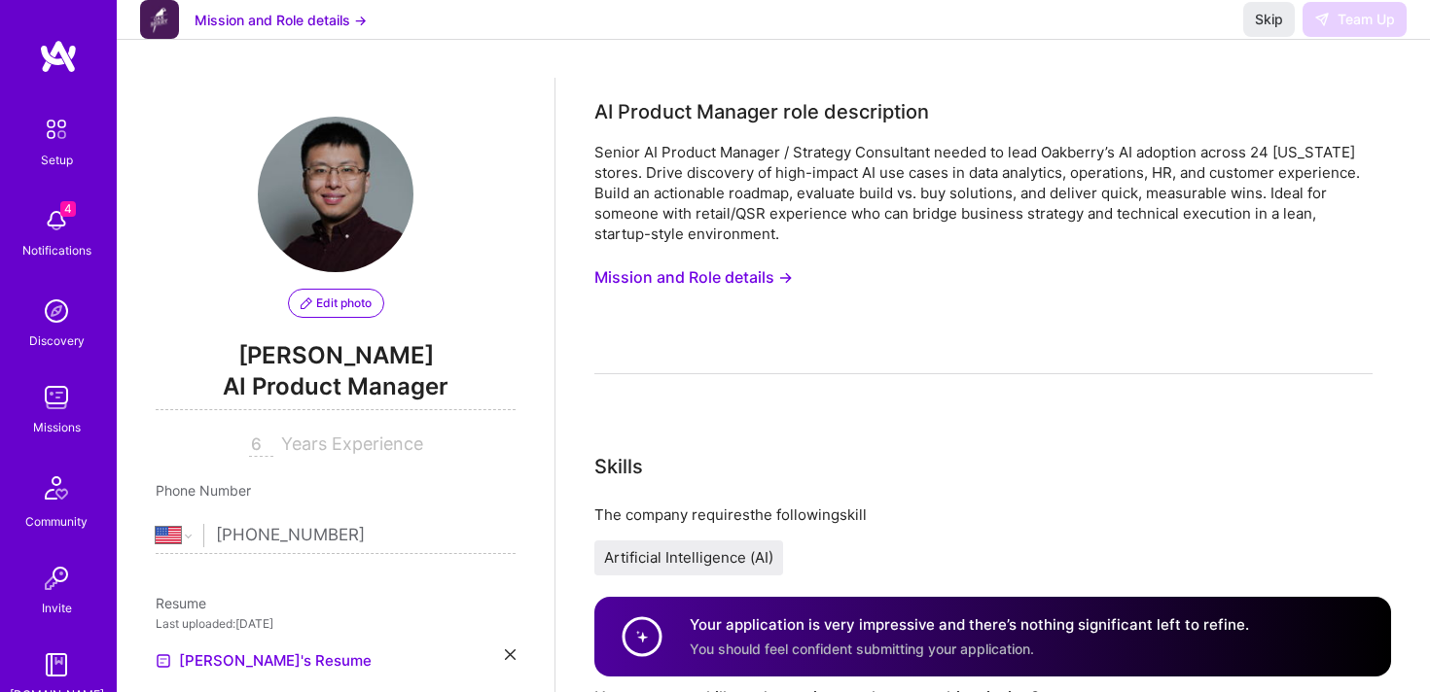
click at [908, 620] on h4 "Your application is very impressive and there’s nothing significant left to ref…" at bounding box center [969, 625] width 559 height 20
click at [1330, 37] on div "Skip Team Up" at bounding box center [1324, 19] width 163 height 35
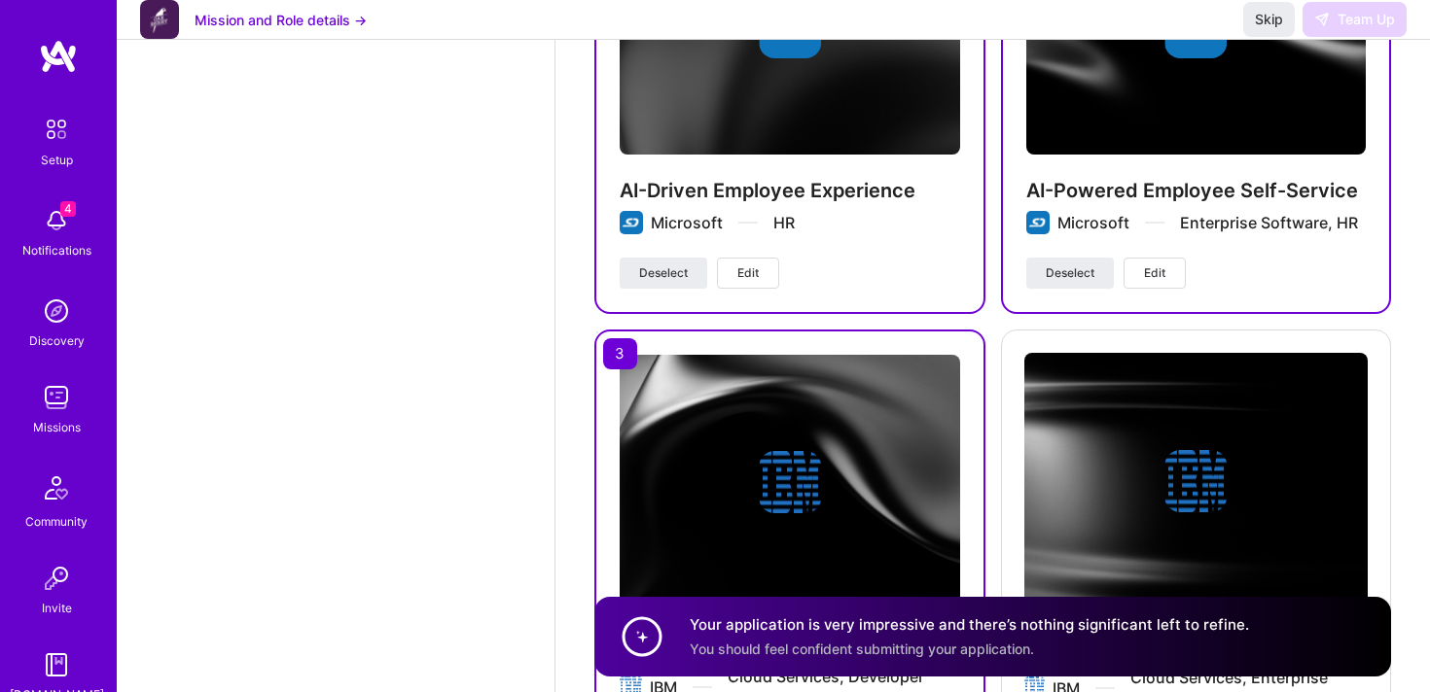
scroll to position [3022, 0]
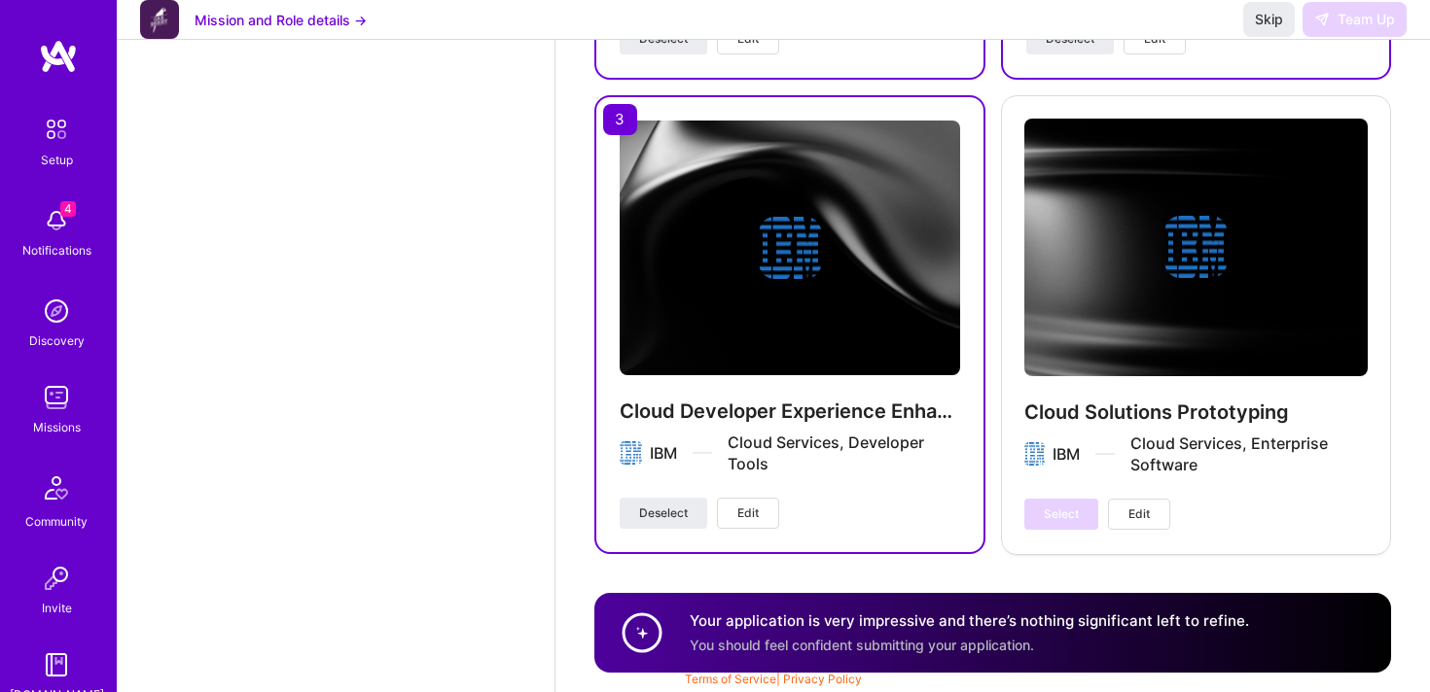
click at [731, 621] on h4 "Your application is very impressive and there’s nothing significant left to ref…" at bounding box center [969, 621] width 559 height 20
click at [1270, 29] on span "Skip" at bounding box center [1269, 19] width 28 height 19
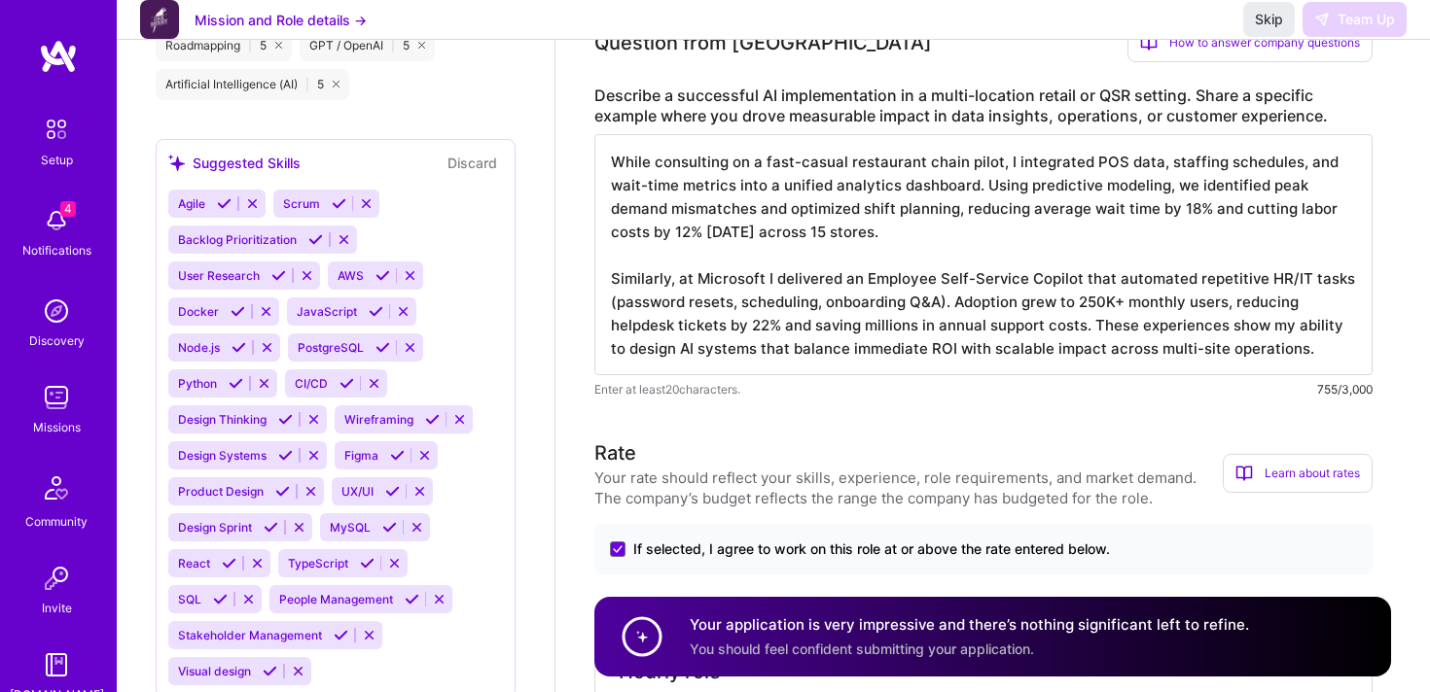
scroll to position [0, 0]
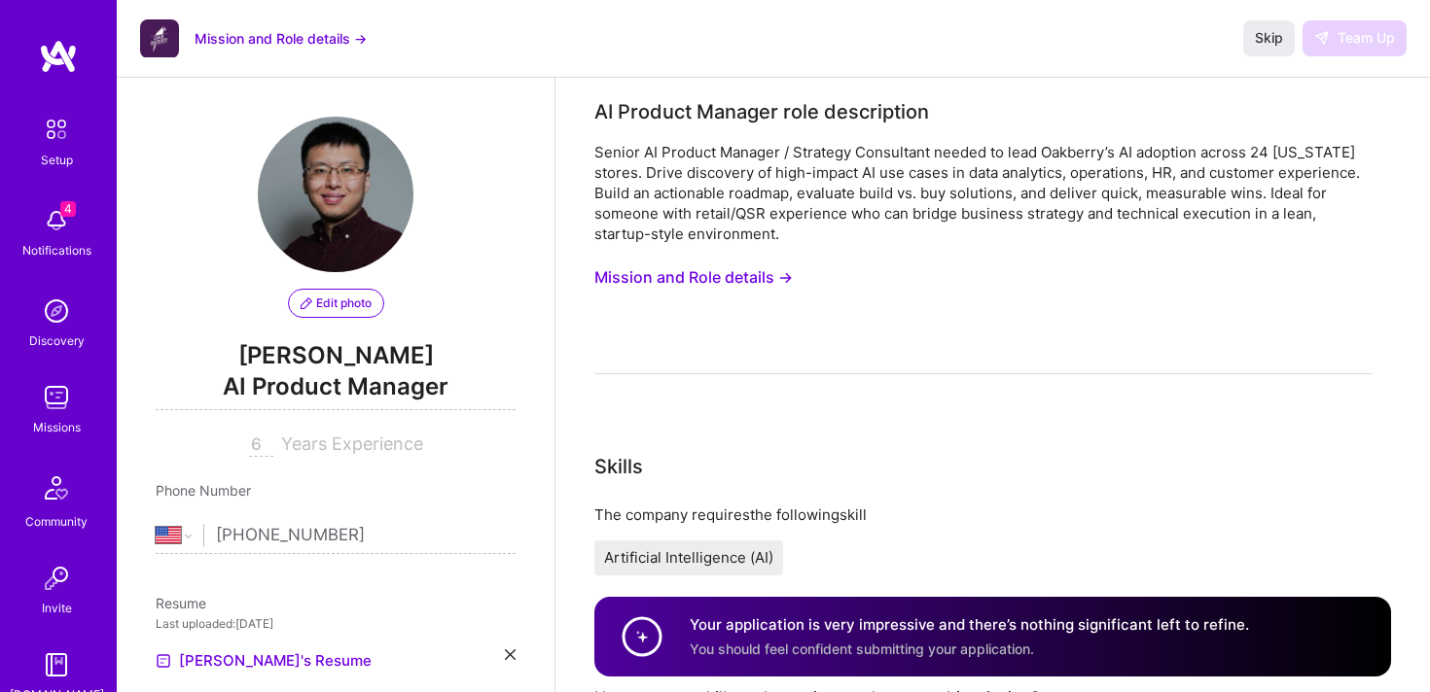
select select "US"
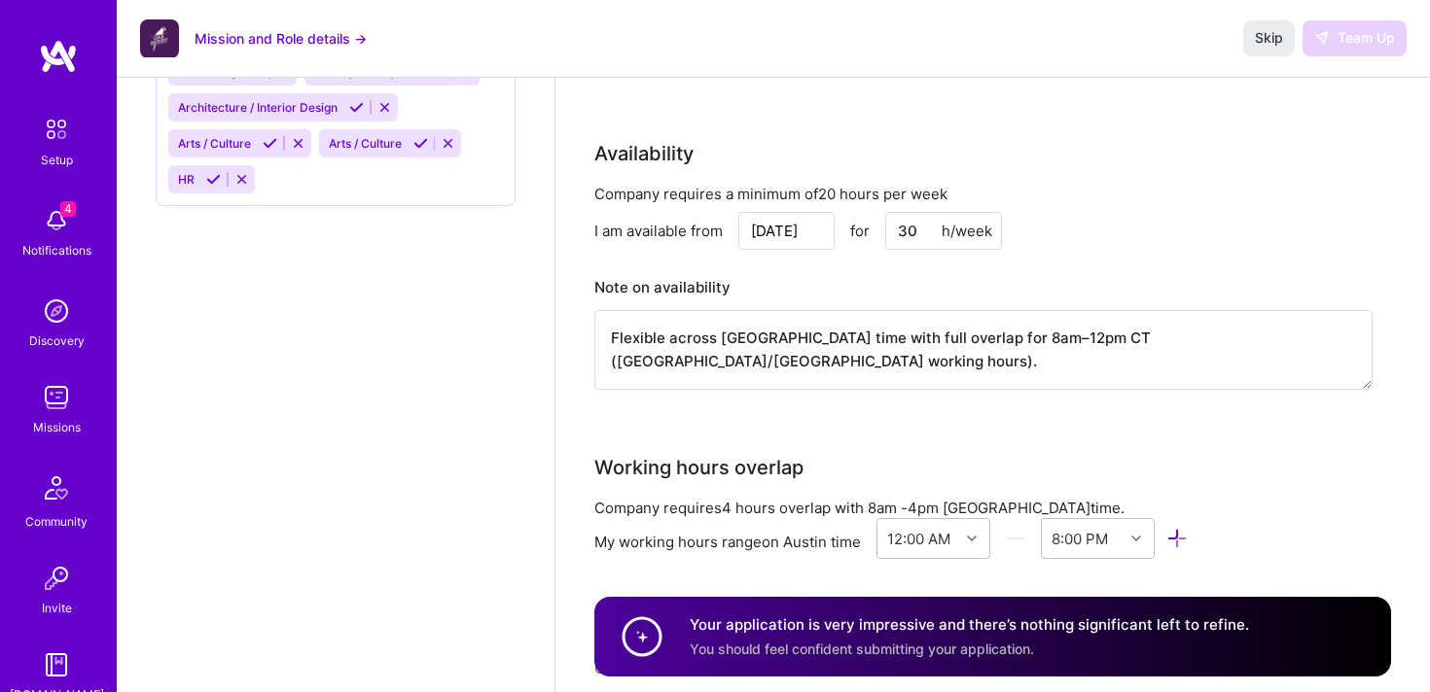
scroll to position [1641, 0]
